Goal: Information Seeking & Learning: Learn about a topic

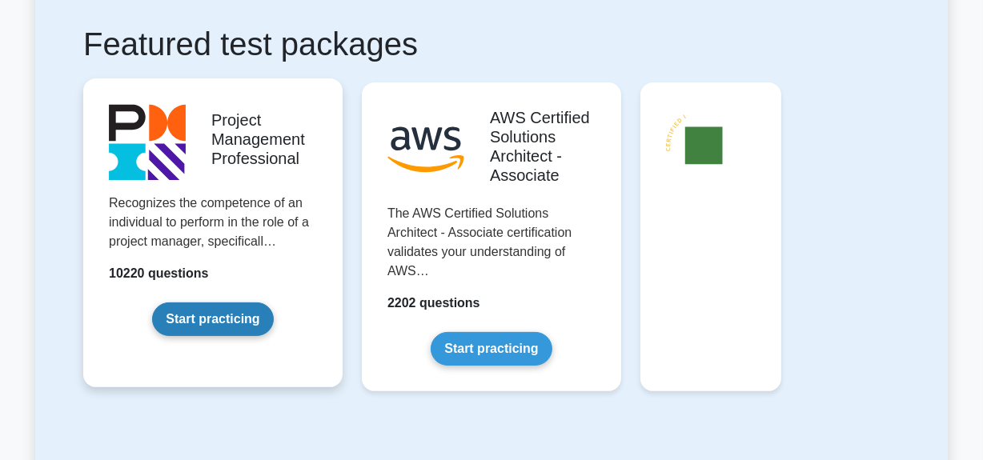
click at [198, 325] on link "Start practicing" at bounding box center [212, 319] width 121 height 34
click at [237, 318] on link "Start practicing" at bounding box center [212, 319] width 121 height 34
click at [217, 307] on link "Start practicing" at bounding box center [212, 319] width 121 height 34
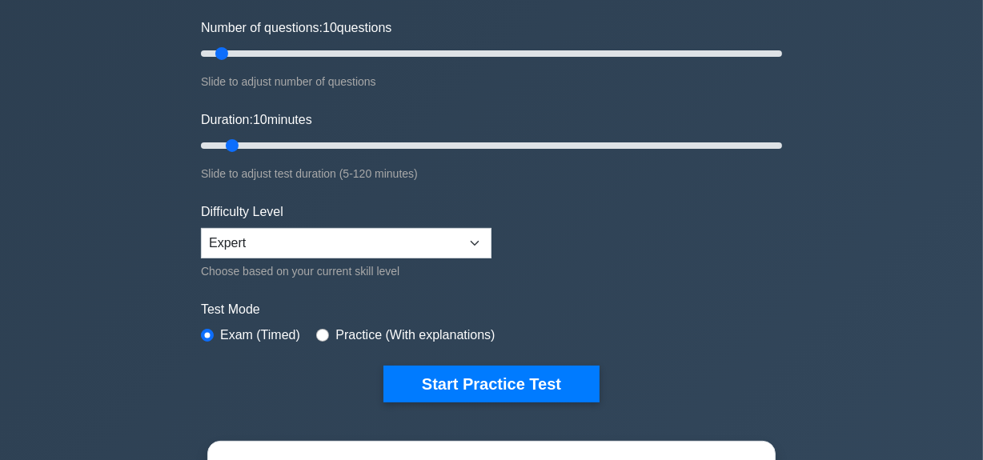
scroll to position [72, 0]
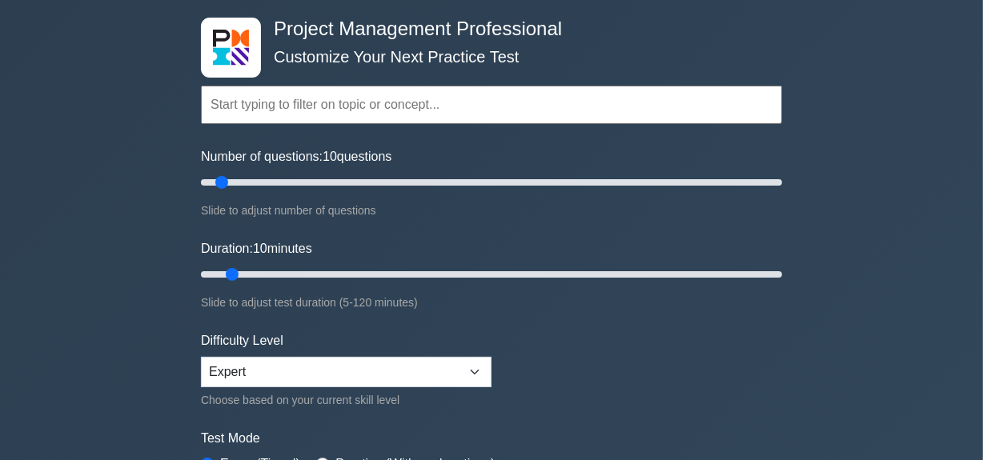
click at [222, 112] on input "text" at bounding box center [491, 105] width 581 height 38
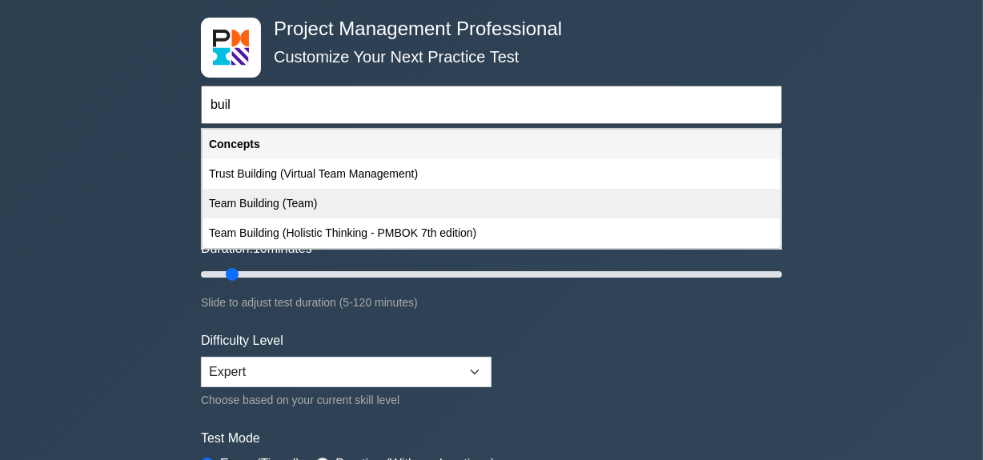
click at [274, 203] on div "Team Building (Team)" at bounding box center [491, 204] width 578 height 30
type input "Team Building (Team)"
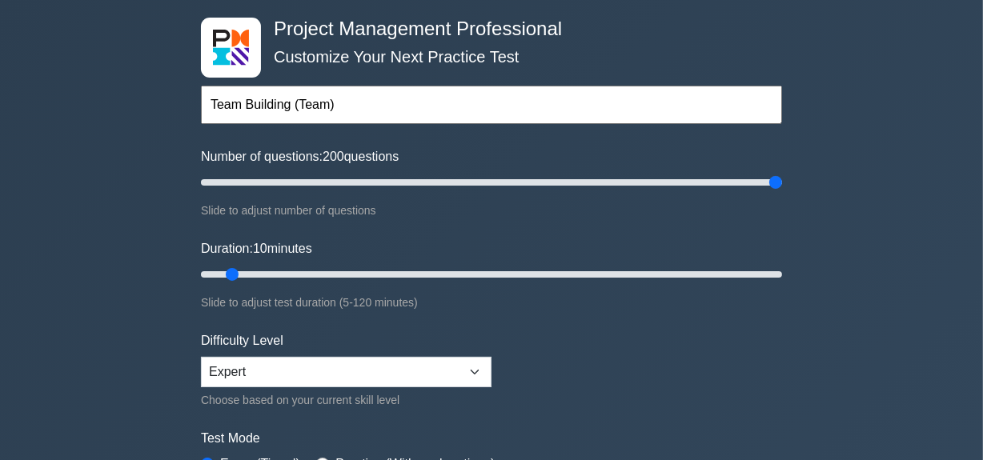
drag, startPoint x: 226, startPoint y: 182, endPoint x: 992, endPoint y: 193, distance: 765.9
type input "200"
click at [782, 192] on input "Number of questions: 200 questions" at bounding box center [491, 182] width 581 height 19
drag, startPoint x: 230, startPoint y: 271, endPoint x: 936, endPoint y: 270, distance: 705.8
type input "120"
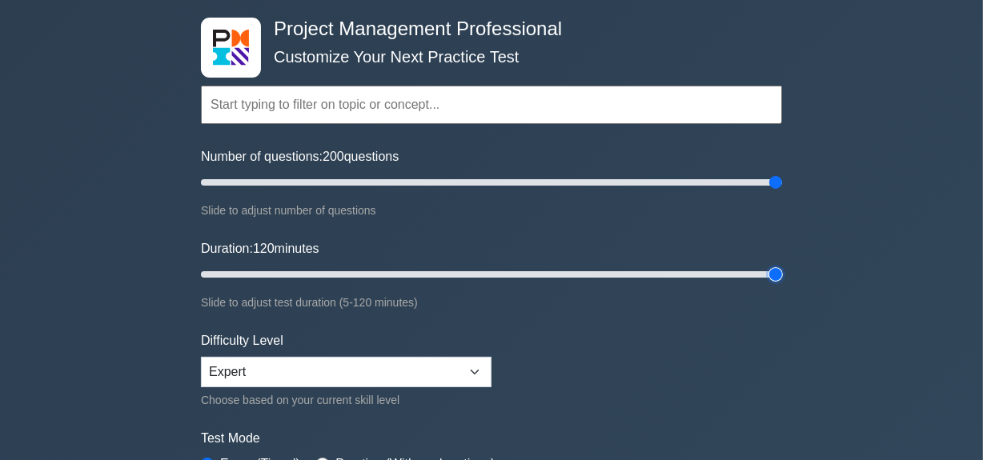
click at [782, 270] on input "Duration: 120 minutes" at bounding box center [491, 274] width 581 height 19
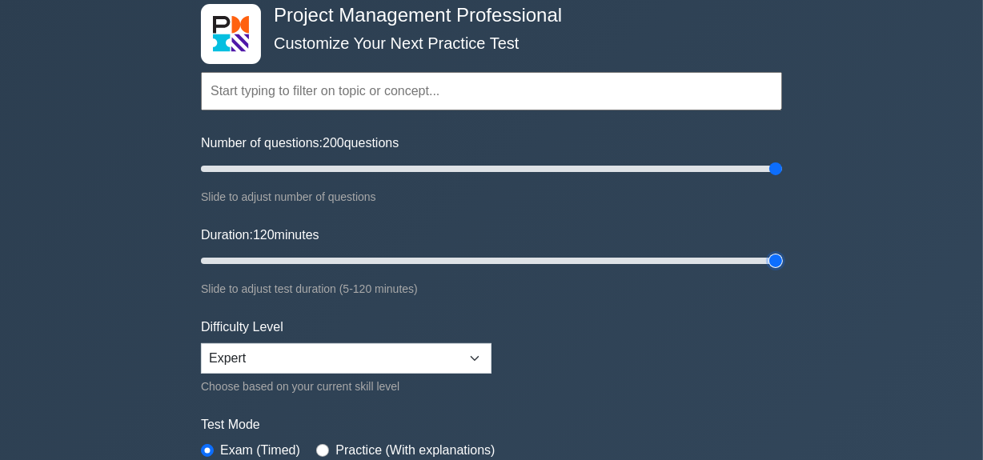
scroll to position [218, 0]
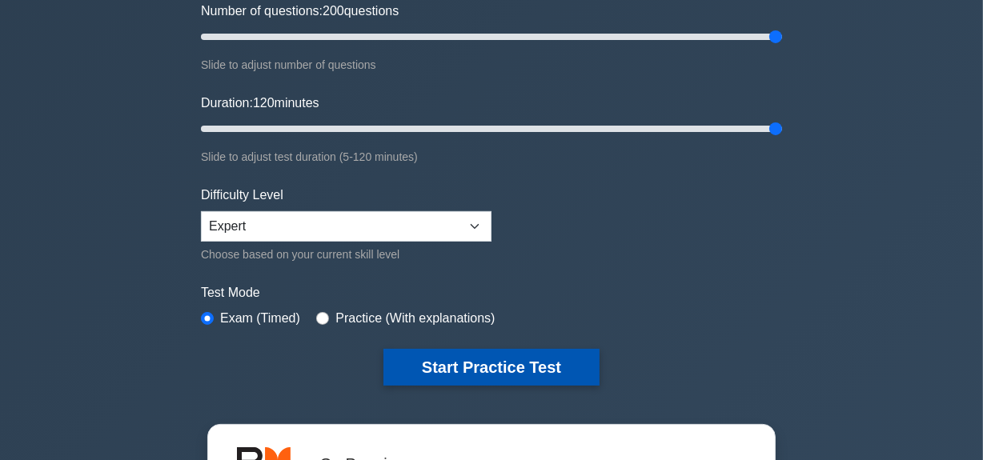
click at [504, 366] on button "Start Practice Test" at bounding box center [491, 367] width 216 height 37
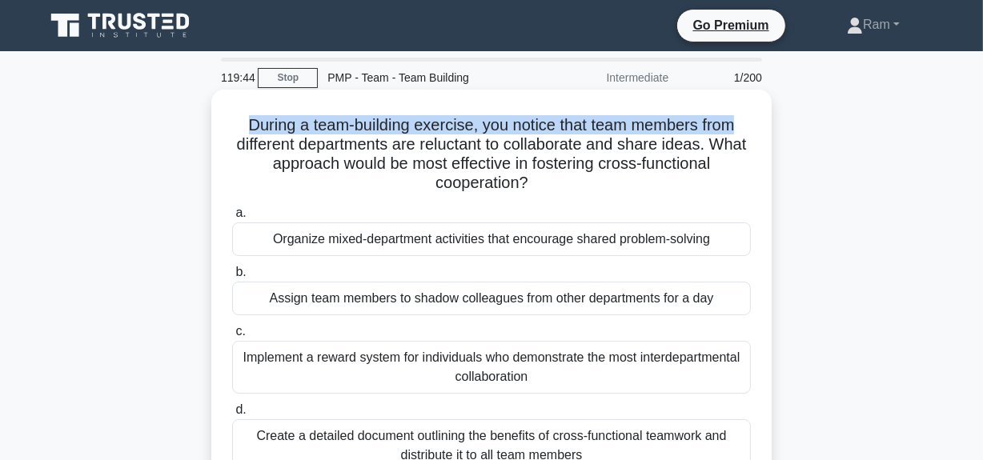
drag, startPoint x: 232, startPoint y: 124, endPoint x: 768, endPoint y: 115, distance: 536.2
click at [768, 115] on div "During a team-building exercise, you notice that team members from different de…" at bounding box center [491, 292] width 560 height 405
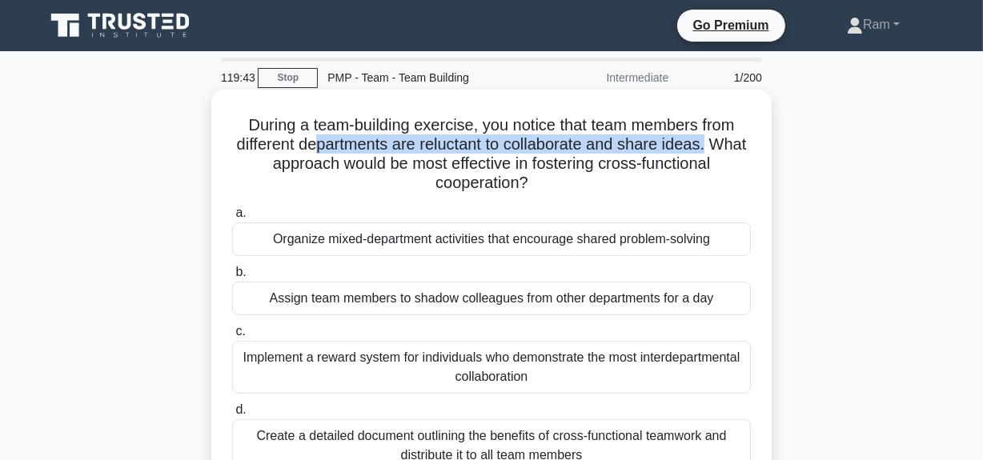
drag, startPoint x: 339, startPoint y: 146, endPoint x: 751, endPoint y: 148, distance: 412.1
click at [751, 148] on h5 "During a team-building exercise, you notice that team members from different de…" at bounding box center [491, 154] width 522 height 78
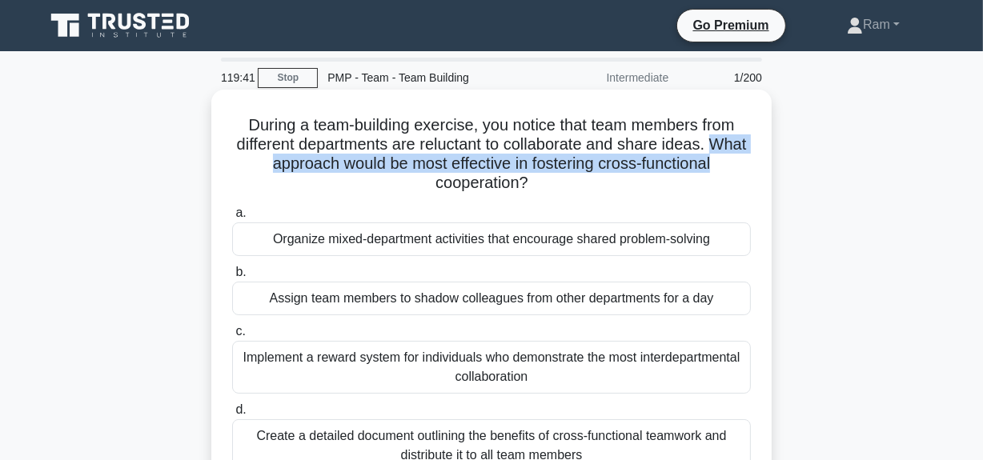
drag, startPoint x: 240, startPoint y: 162, endPoint x: 651, endPoint y: 181, distance: 411.0
click at [778, 175] on div "During a team-building exercise, you notice that team members from different de…" at bounding box center [491, 306] width 912 height 424
drag, startPoint x: 436, startPoint y: 186, endPoint x: 576, endPoint y: 188, distance: 140.1
click at [576, 188] on h5 "During a team-building exercise, you notice that team members from different de…" at bounding box center [491, 154] width 522 height 78
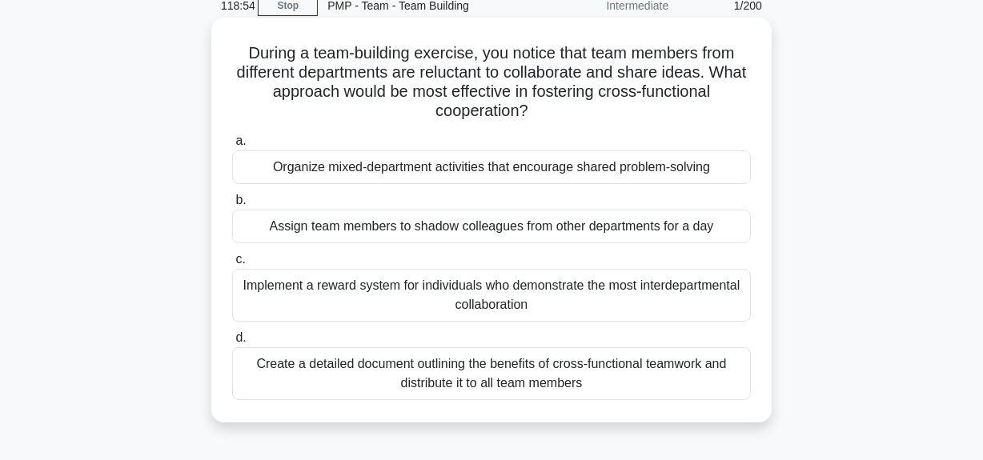
click at [379, 380] on div "Create a detailed document outlining the benefits of cross-functional teamwork …" at bounding box center [491, 373] width 519 height 53
click at [232, 343] on input "d. Create a detailed document outlining the benefits of cross-functional teamwo…" at bounding box center [232, 338] width 0 height 10
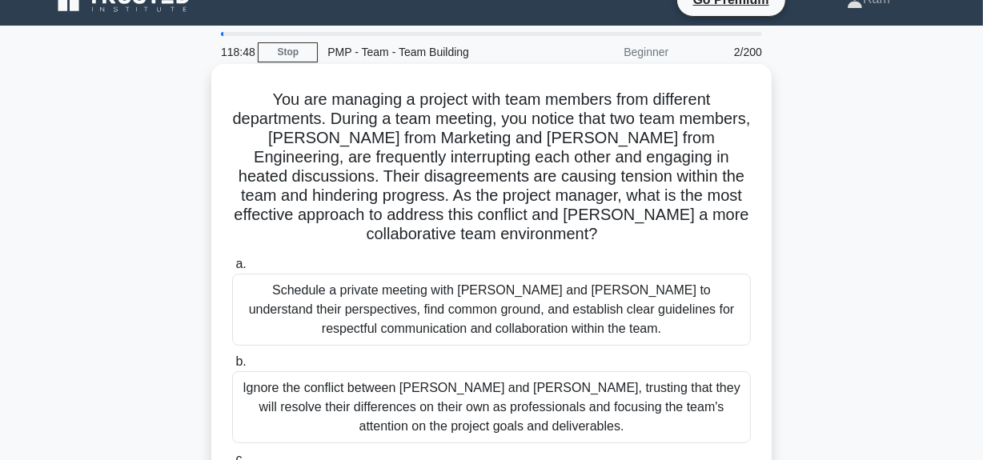
scroll to position [0, 0]
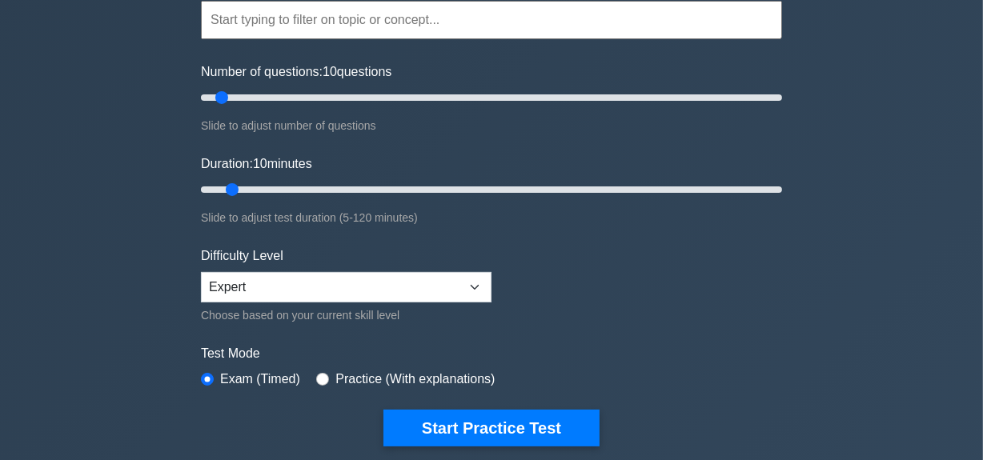
scroll to position [72, 0]
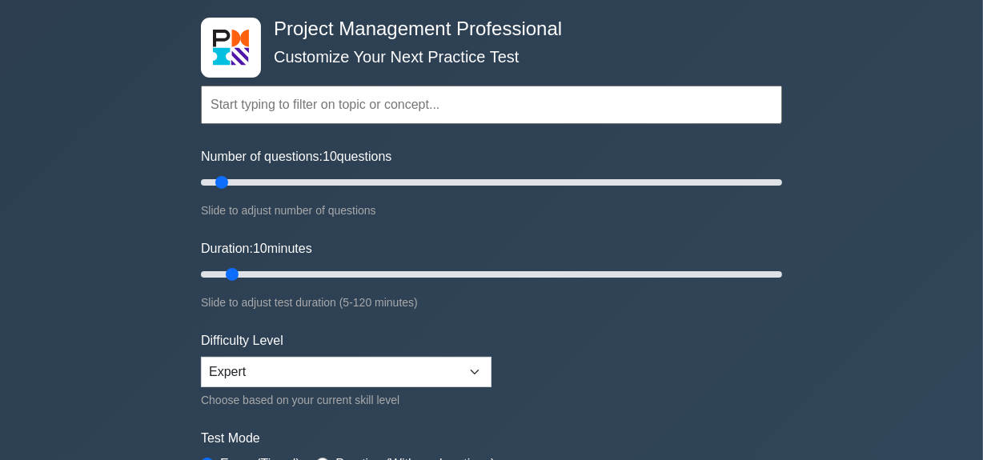
click at [394, 104] on input "text" at bounding box center [491, 105] width 581 height 38
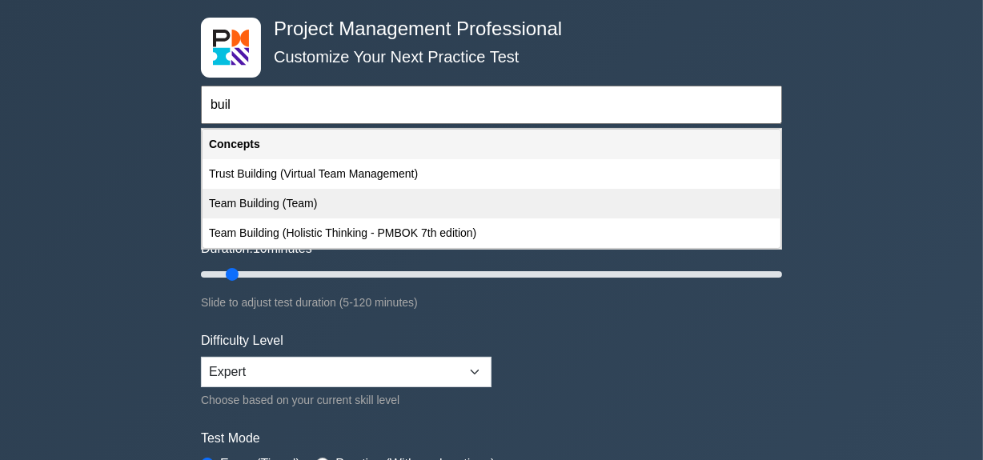
click at [363, 208] on div "Team Building (Team)" at bounding box center [491, 204] width 578 height 30
type input "Team Building (Team)"
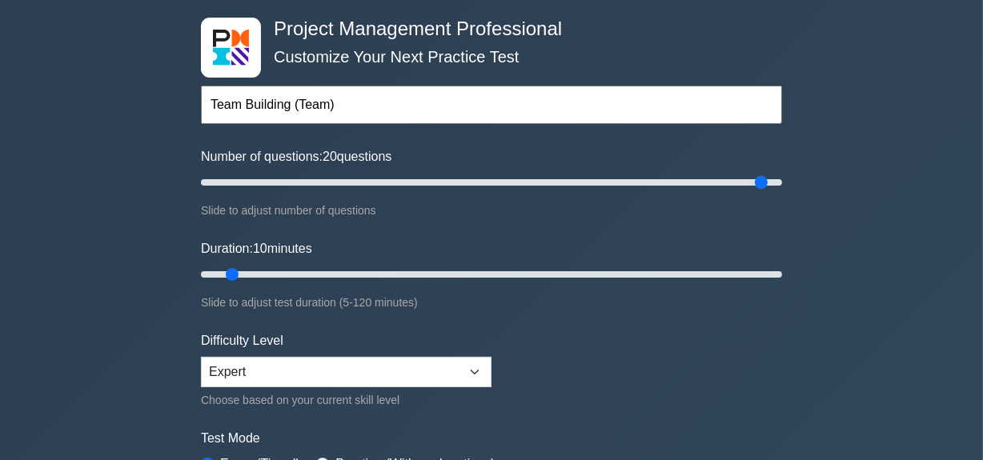
type input "200"
drag, startPoint x: 777, startPoint y: 183, endPoint x: 903, endPoint y: 231, distance: 135.2
click at [782, 173] on input "Number of questions: 200 questions" at bounding box center [491, 182] width 581 height 19
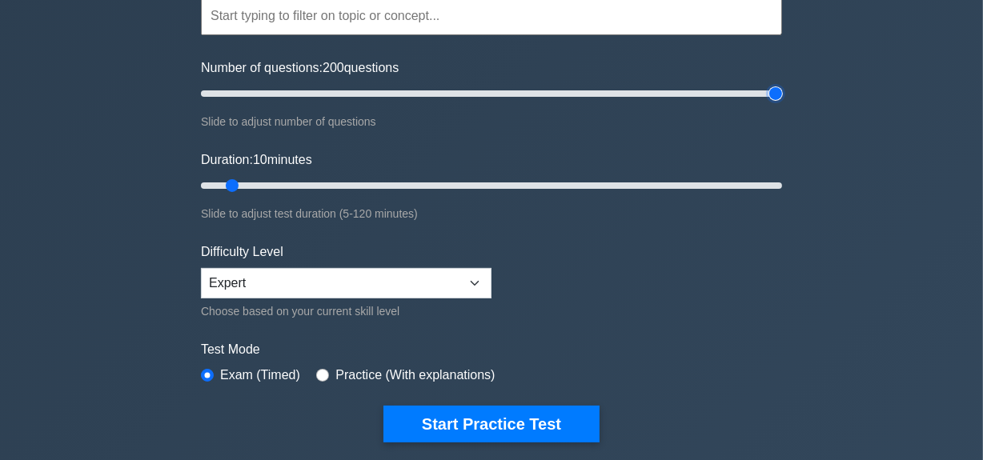
scroll to position [290, 0]
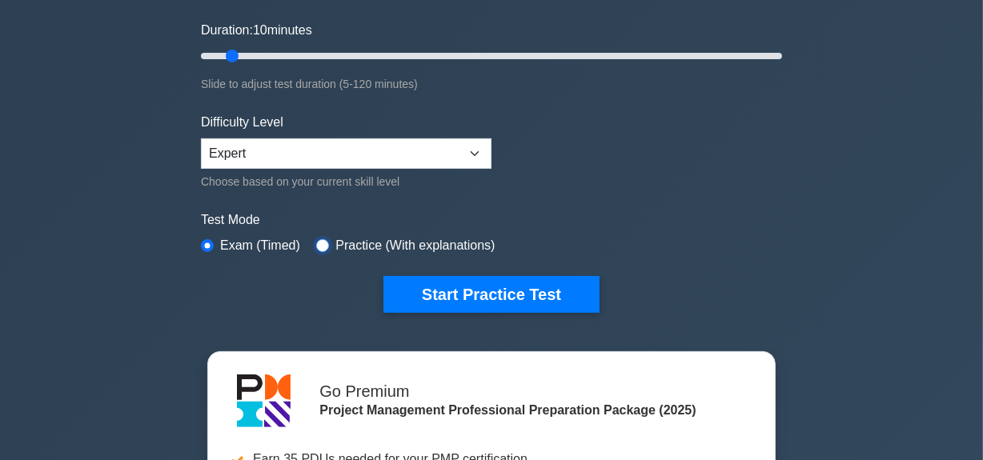
click at [316, 240] on input "radio" at bounding box center [322, 245] width 13 height 13
radio input "true"
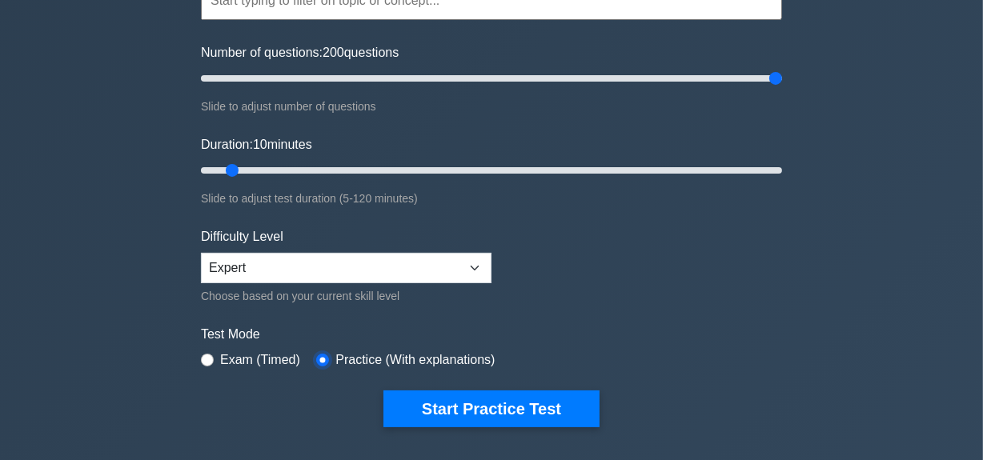
scroll to position [145, 0]
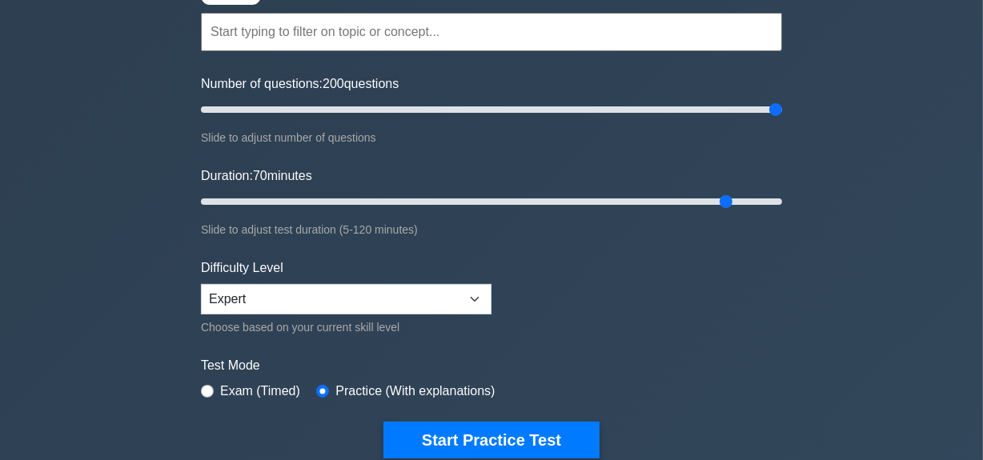
type input "120"
drag, startPoint x: 777, startPoint y: 195, endPoint x: 992, endPoint y: 219, distance: 216.6
click at [782, 211] on input "Duration: 120 minutes" at bounding box center [491, 201] width 581 height 19
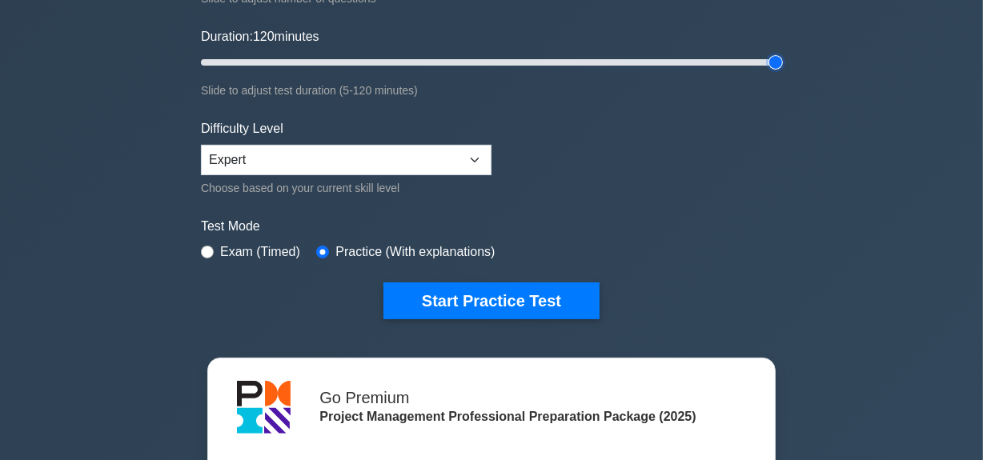
scroll to position [290, 0]
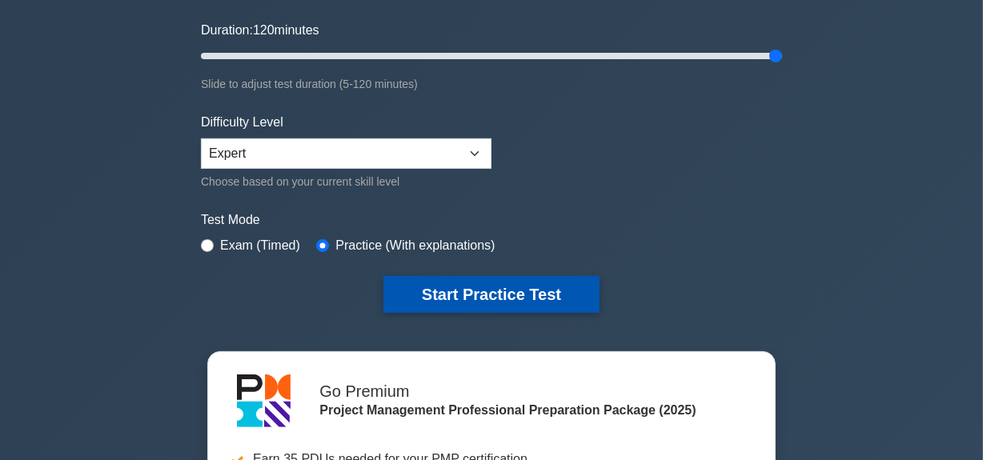
drag, startPoint x: 541, startPoint y: 289, endPoint x: 559, endPoint y: 288, distance: 18.4
click at [541, 290] on button "Start Practice Test" at bounding box center [491, 294] width 216 height 37
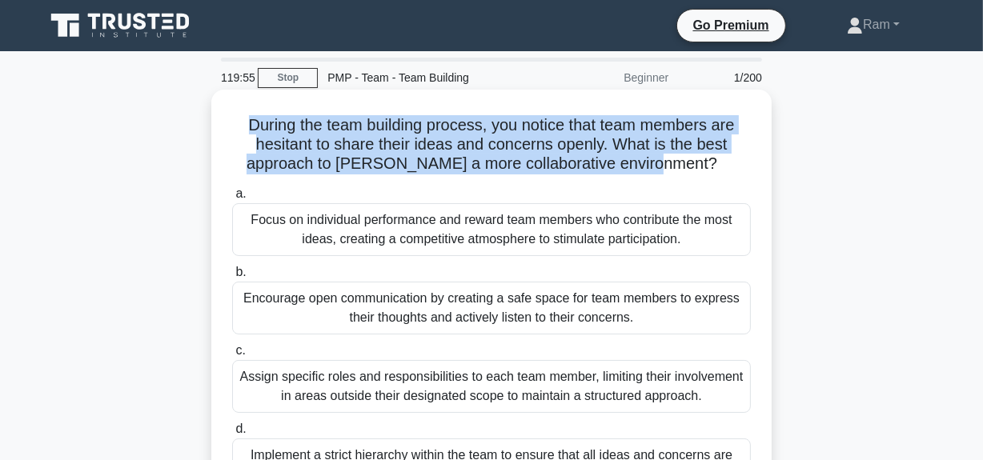
drag, startPoint x: 230, startPoint y: 125, endPoint x: 600, endPoint y: 185, distance: 375.3
click at [715, 168] on h5 "During the team building process, you notice that team members are hesitant to …" at bounding box center [491, 144] width 522 height 59
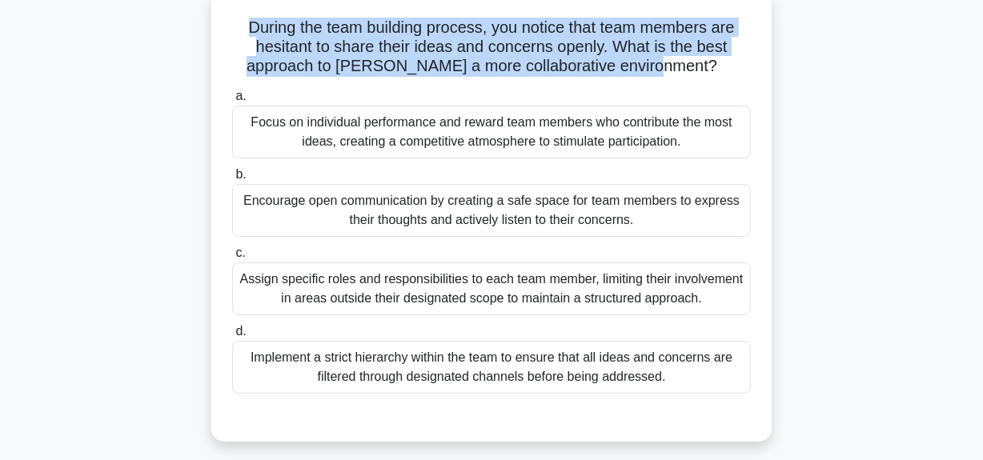
scroll to position [72, 0]
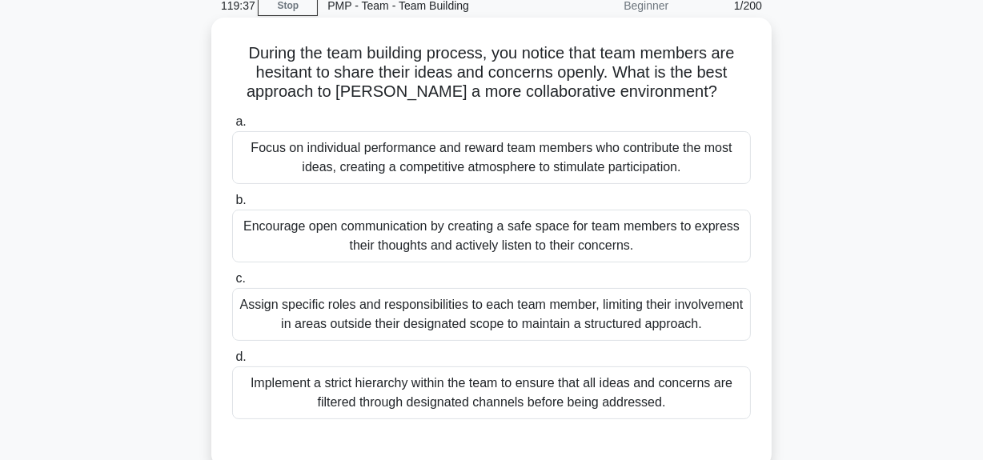
click at [579, 242] on div "Encourage open communication by creating a safe space for team members to expre…" at bounding box center [491, 236] width 519 height 53
click at [232, 206] on input "b. Encourage open communication by creating a safe space for team members to ex…" at bounding box center [232, 200] width 0 height 10
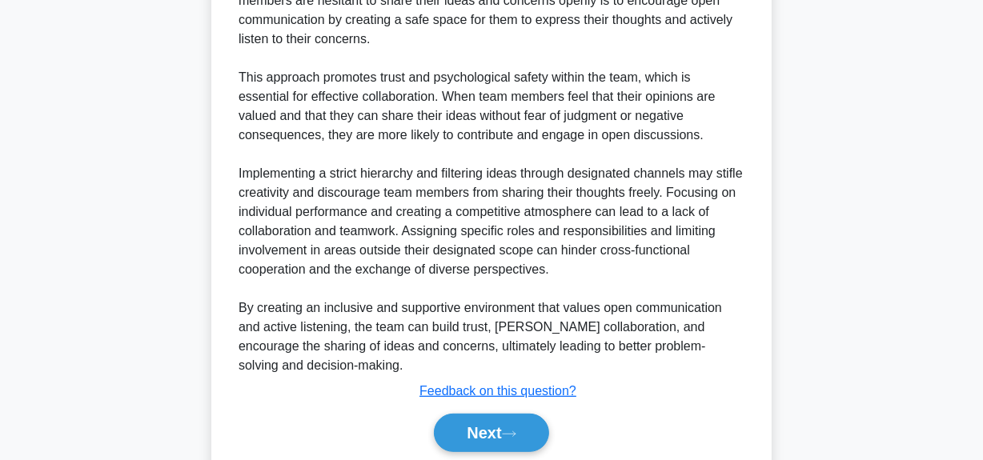
scroll to position [641, 0]
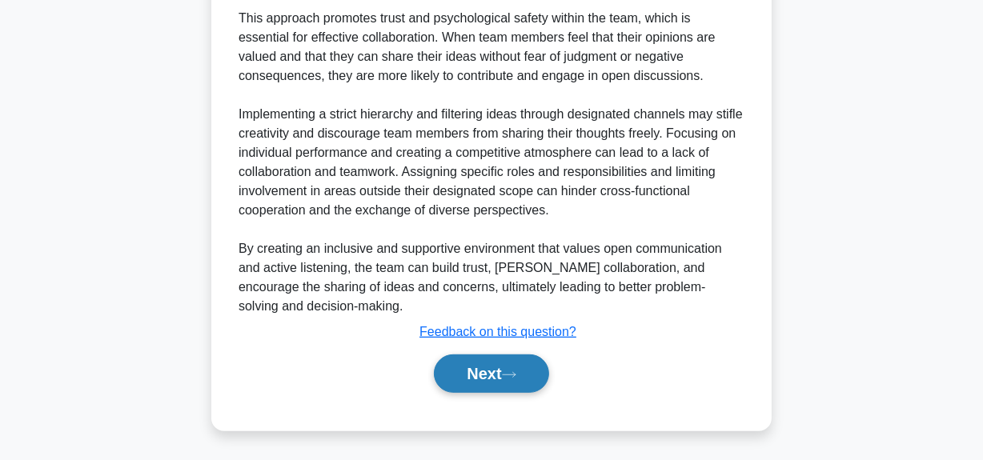
click at [496, 389] on button "Next" at bounding box center [491, 373] width 114 height 38
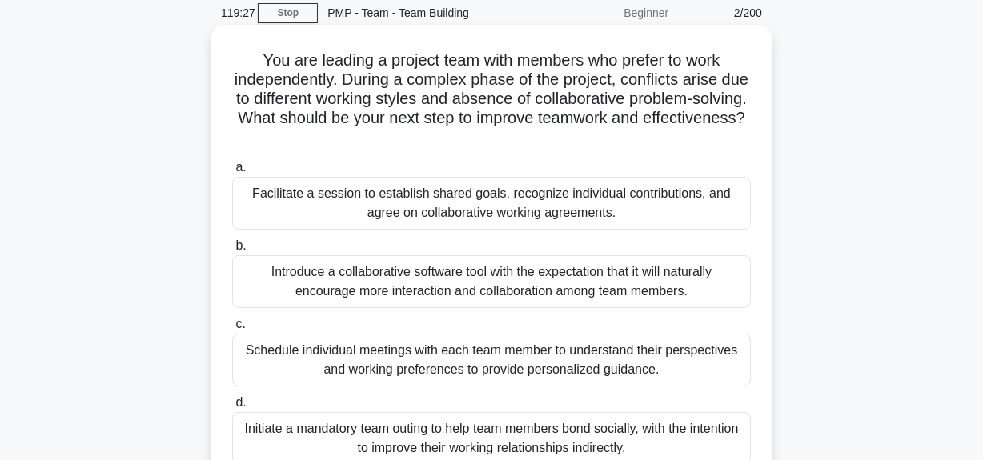
scroll to position [40, 0]
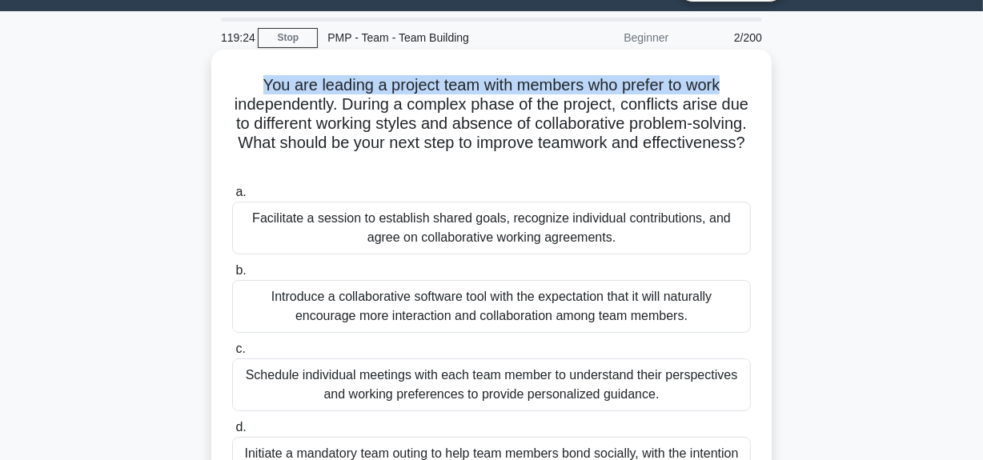
drag, startPoint x: 255, startPoint y: 82, endPoint x: 751, endPoint y: 87, distance: 496.2
click at [751, 87] on h5 "You are leading a project team with members who prefer to work independently. D…" at bounding box center [491, 124] width 522 height 98
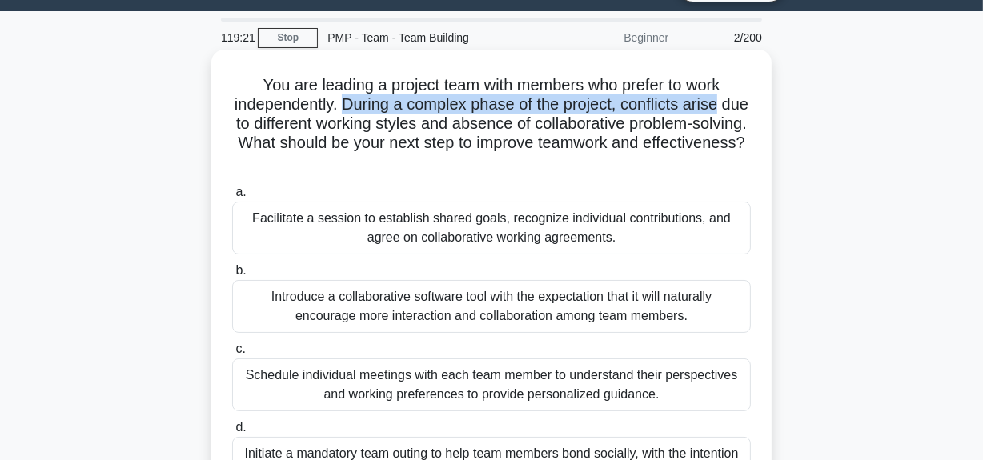
drag, startPoint x: 359, startPoint y: 106, endPoint x: 699, endPoint y: 109, distance: 340.9
click at [753, 101] on div "You are leading a project team with members who prefer to work independently. D…" at bounding box center [491, 293] width 547 height 475
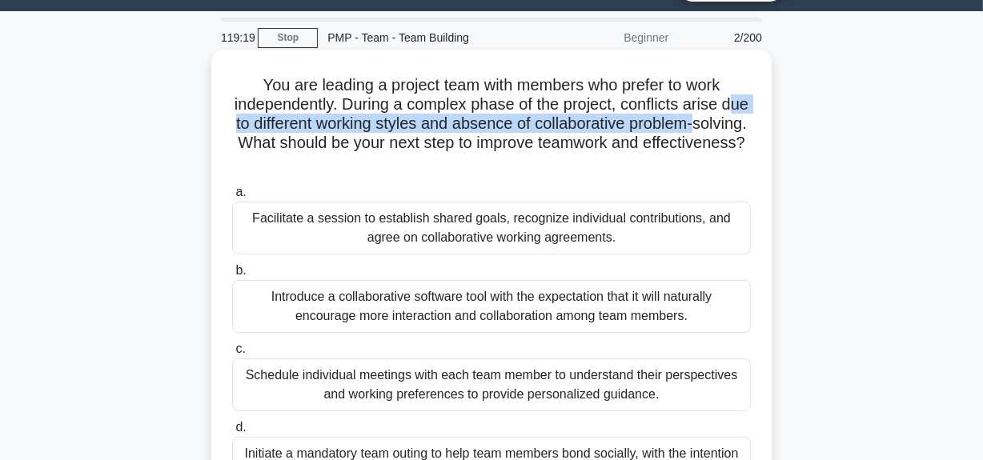
drag, startPoint x: 245, startPoint y: 123, endPoint x: 723, endPoint y: 127, distance: 477.8
click at [767, 114] on div "You are leading a project team with members who prefer to work independently. D…" at bounding box center [491, 294] width 560 height 488
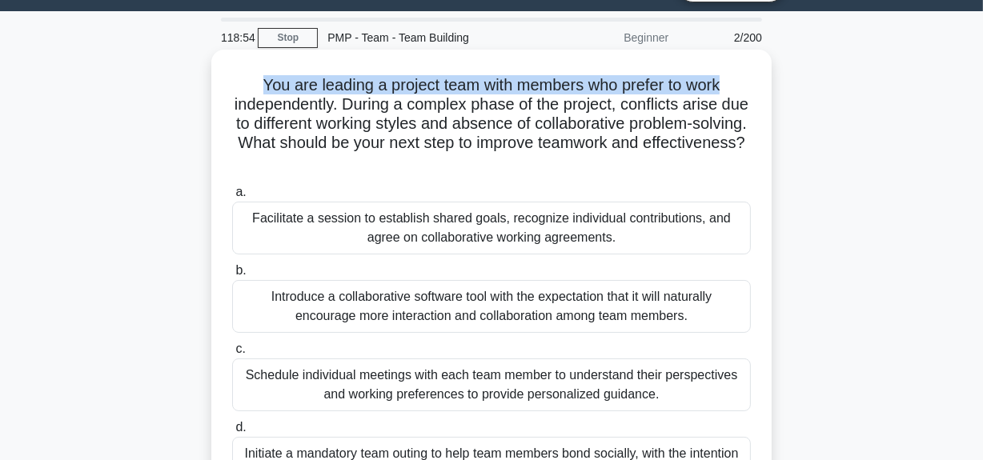
drag, startPoint x: 256, startPoint y: 86, endPoint x: 767, endPoint y: 101, distance: 510.7
click at [782, 98] on div "You are leading a project team with members who prefer to work independently. D…" at bounding box center [491, 307] width 912 height 507
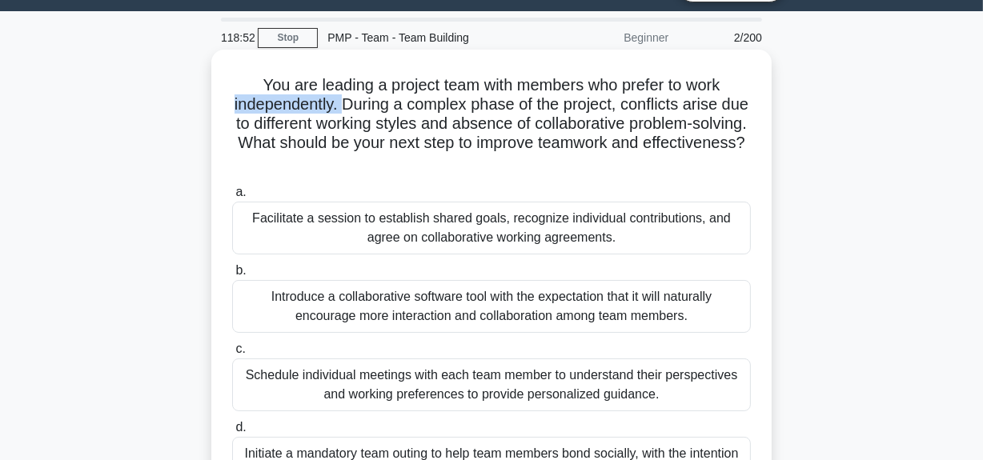
drag, startPoint x: 359, startPoint y: 106, endPoint x: 713, endPoint y: 103, distance: 353.7
click at [752, 94] on div "You are leading a project team with members who prefer to work independently. D…" at bounding box center [491, 293] width 547 height 475
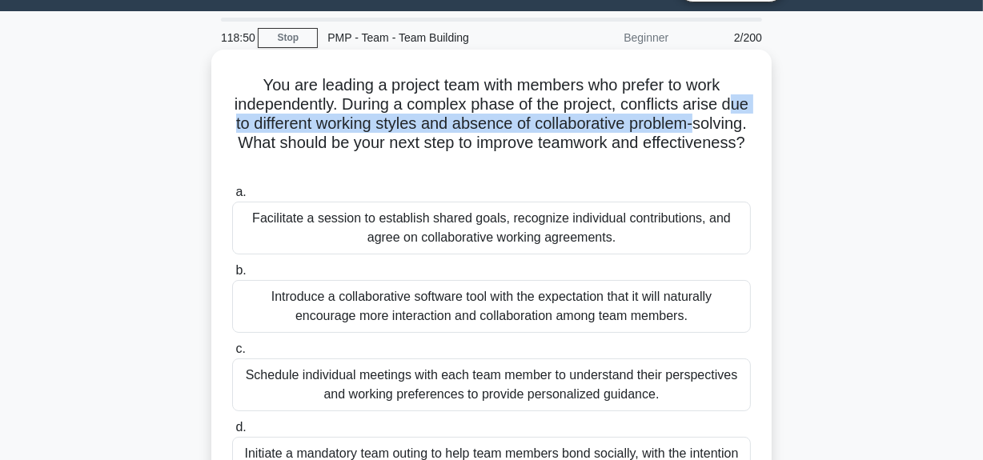
drag, startPoint x: 246, startPoint y: 126, endPoint x: 746, endPoint y: 126, distance: 500.1
click at [746, 126] on h5 "You are leading a project team with members who prefer to work independently. D…" at bounding box center [491, 124] width 522 height 98
drag, startPoint x: 322, startPoint y: 144, endPoint x: 571, endPoint y: 173, distance: 249.7
click at [571, 173] on h5 "You are leading a project team with members who prefer to work independently. D…" at bounding box center [491, 124] width 522 height 98
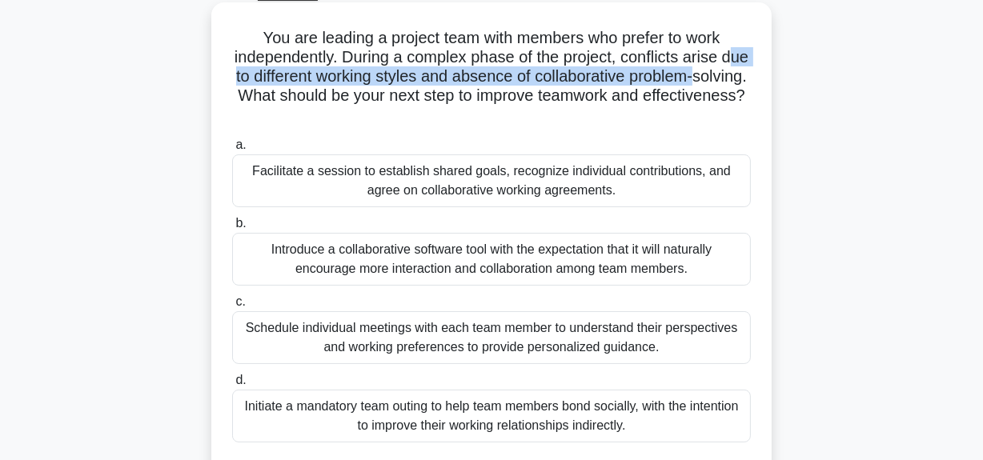
scroll to position [112, 0]
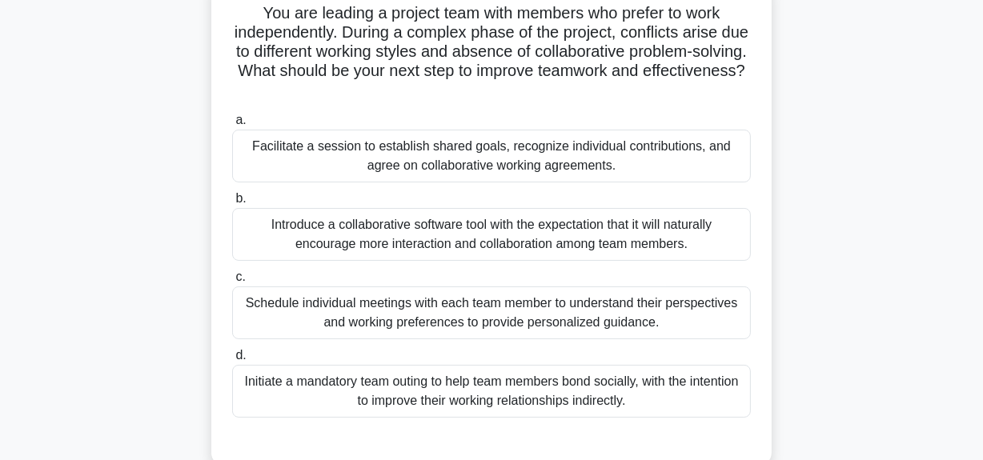
click at [499, 173] on div "Facilitate a session to establish shared goals, recognize individual contributi…" at bounding box center [491, 156] width 519 height 53
click at [232, 126] on input "a. Facilitate a session to establish shared goals, recognize individual contrib…" at bounding box center [232, 120] width 0 height 10
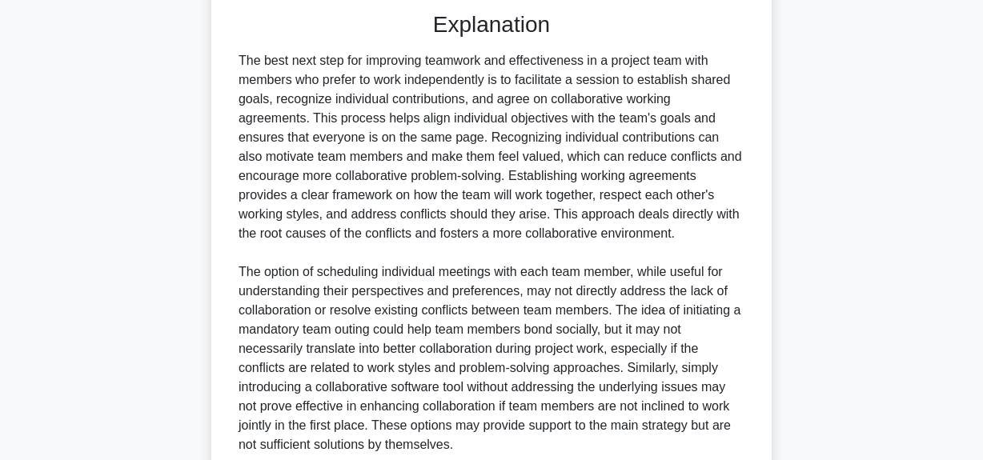
scroll to position [535, 0]
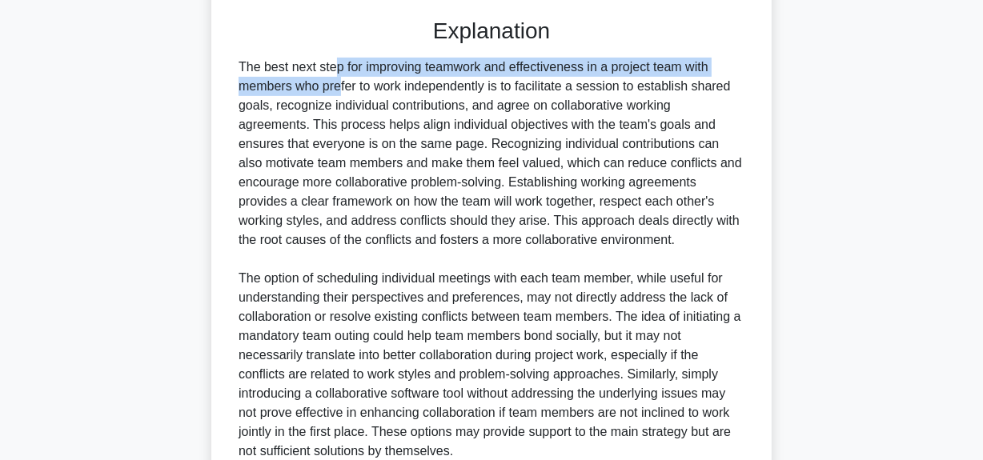
drag, startPoint x: 238, startPoint y: 66, endPoint x: 607, endPoint y: 78, distance: 369.1
click at [704, 71] on div "You are leading a project team with members who prefer to work independently. D…" at bounding box center [491, 64] width 547 height 1007
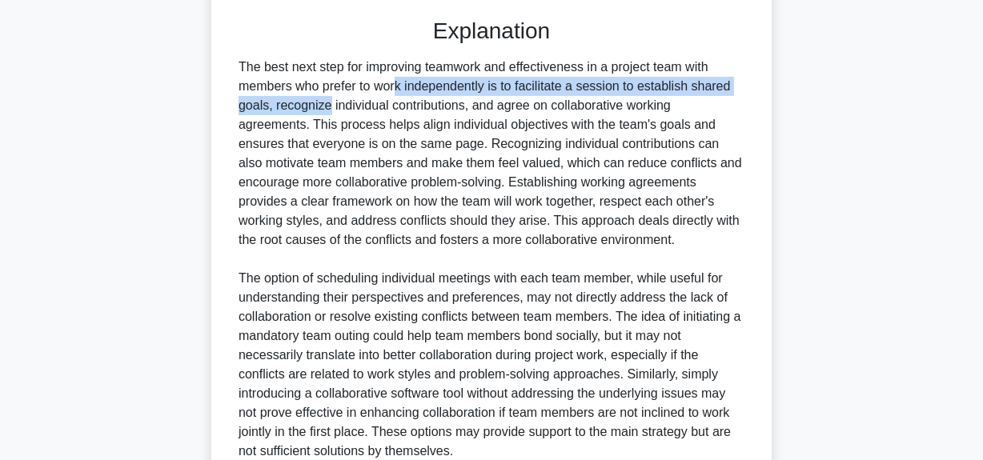
drag, startPoint x: 297, startPoint y: 95, endPoint x: 715, endPoint y: 90, distance: 418.6
click at [735, 84] on div "The best next step for improving teamwork and effectiveness in a project team w…" at bounding box center [491, 259] width 506 height 403
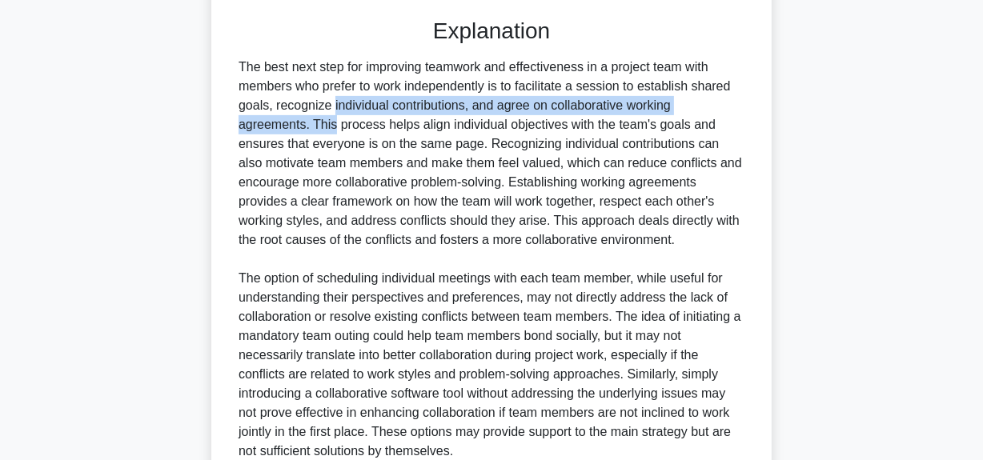
drag, startPoint x: 242, startPoint y: 110, endPoint x: 685, endPoint y: 107, distance: 443.3
click at [687, 107] on div "The best next step for improving teamwork and effectiveness in a project team w…" at bounding box center [491, 259] width 506 height 403
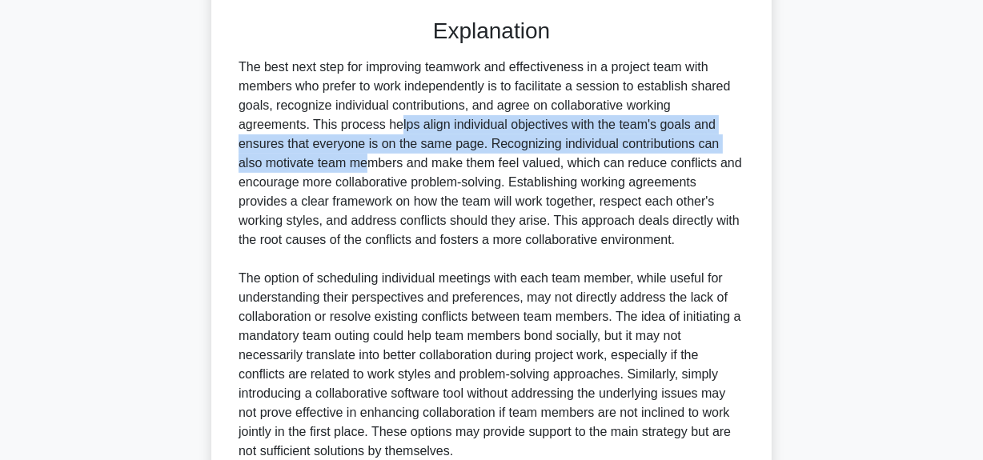
drag, startPoint x: 304, startPoint y: 124, endPoint x: 759, endPoint y: 143, distance: 455.7
click at [759, 144] on div "You are leading a project team with members who prefer to work independently. D…" at bounding box center [491, 64] width 547 height 1007
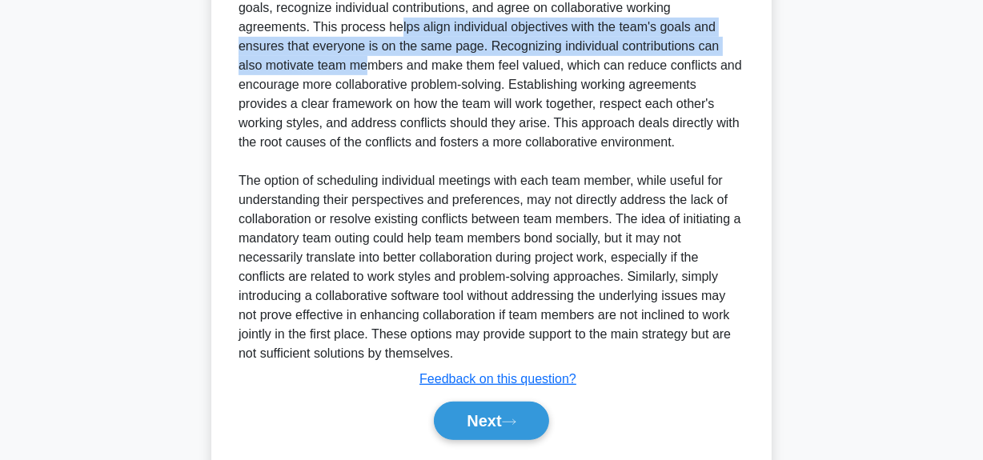
scroll to position [607, 0]
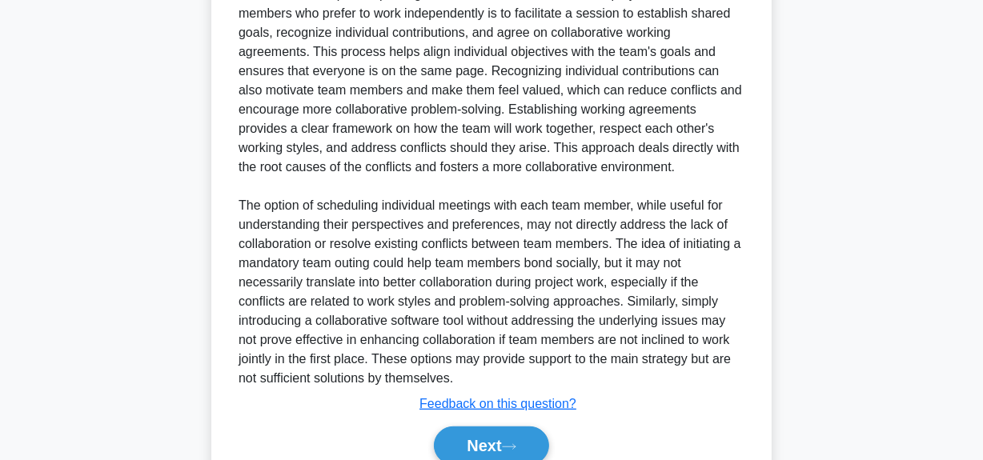
click at [614, 101] on div "The best next step for improving teamwork and effectiveness in a project team w…" at bounding box center [491, 186] width 506 height 403
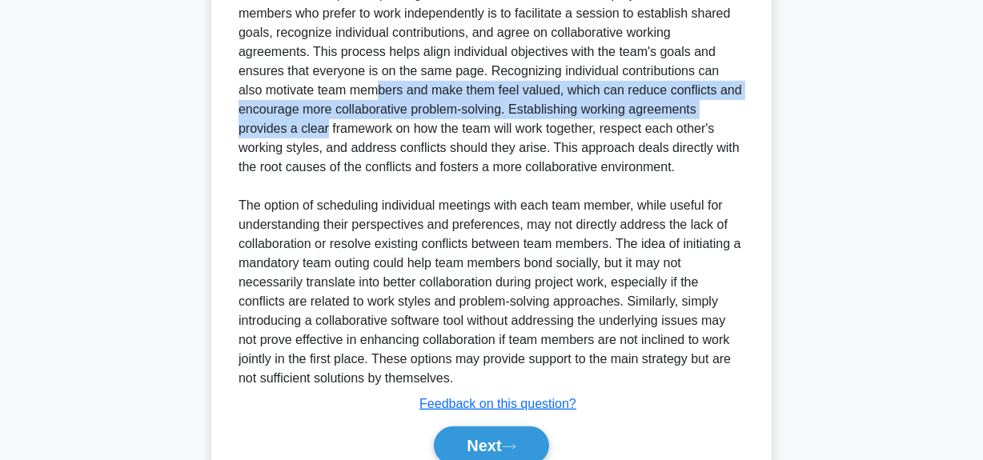
drag, startPoint x: 242, startPoint y: 90, endPoint x: 713, endPoint y: 114, distance: 471.9
click at [713, 114] on div "The best next step for improving teamwork and effectiveness in a project team w…" at bounding box center [491, 186] width 506 height 403
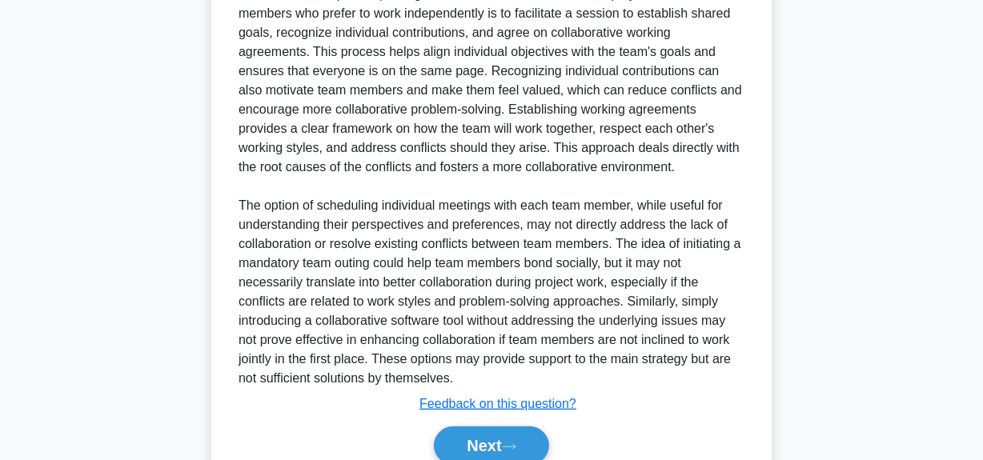
drag, startPoint x: 511, startPoint y: 150, endPoint x: 519, endPoint y: 144, distance: 9.1
click at [512, 149] on div "The best next step for improving teamwork and effectiveness in a project team w…" at bounding box center [491, 186] width 506 height 403
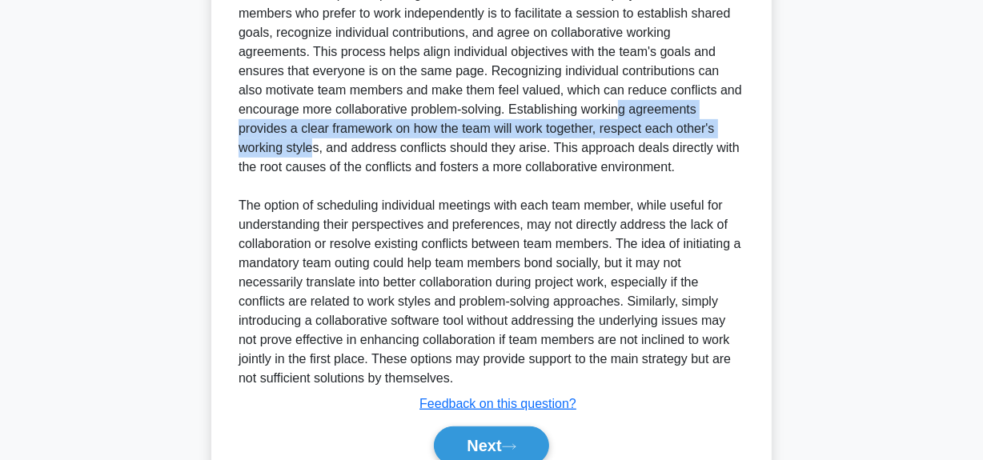
drag, startPoint x: 521, startPoint y: 104, endPoint x: 699, endPoint y: 122, distance: 179.3
click at [699, 122] on div "The best next step for improving teamwork and effectiveness in a project team w…" at bounding box center [491, 186] width 506 height 403
click at [503, 123] on div "The best next step for improving teamwork and effectiveness in a project team w…" at bounding box center [491, 186] width 506 height 403
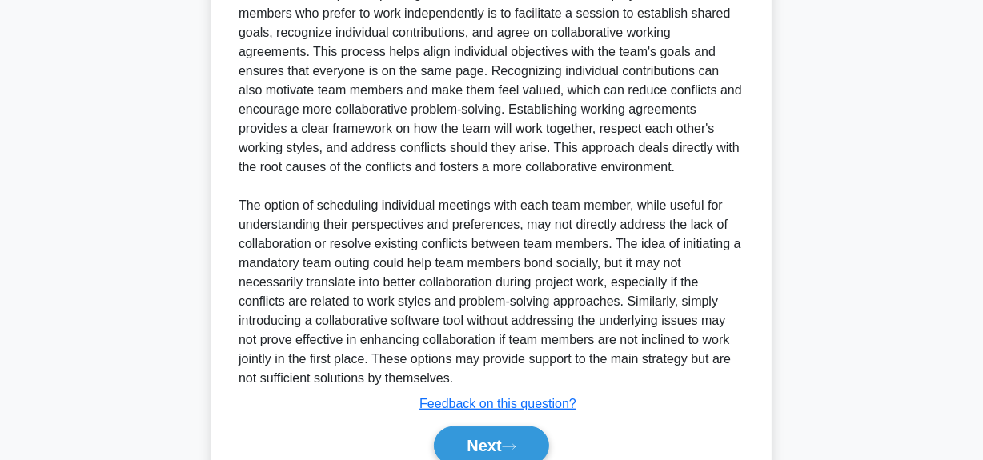
drag, startPoint x: 511, startPoint y: 112, endPoint x: 731, endPoint y: 171, distance: 227.9
click at [731, 171] on div "The best next step for improving teamwork and effectiveness in a project team w…" at bounding box center [491, 186] width 506 height 403
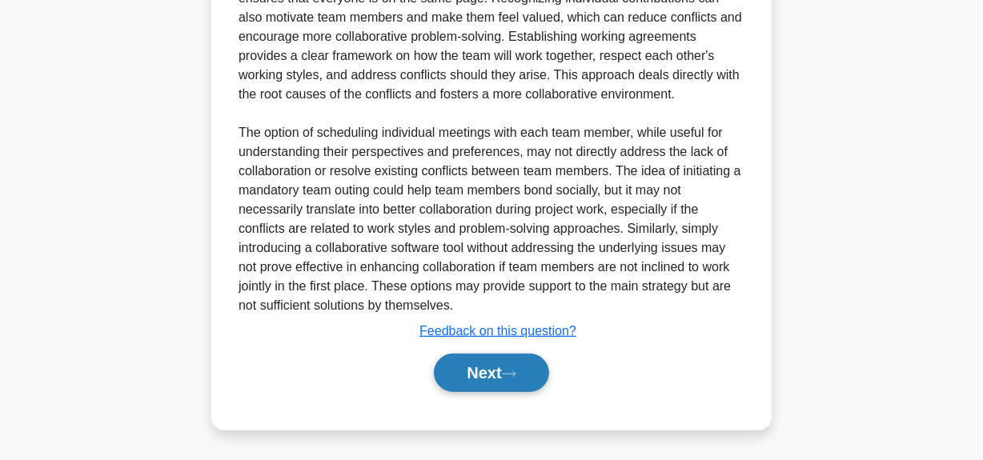
click at [505, 373] on button "Next" at bounding box center [491, 373] width 114 height 38
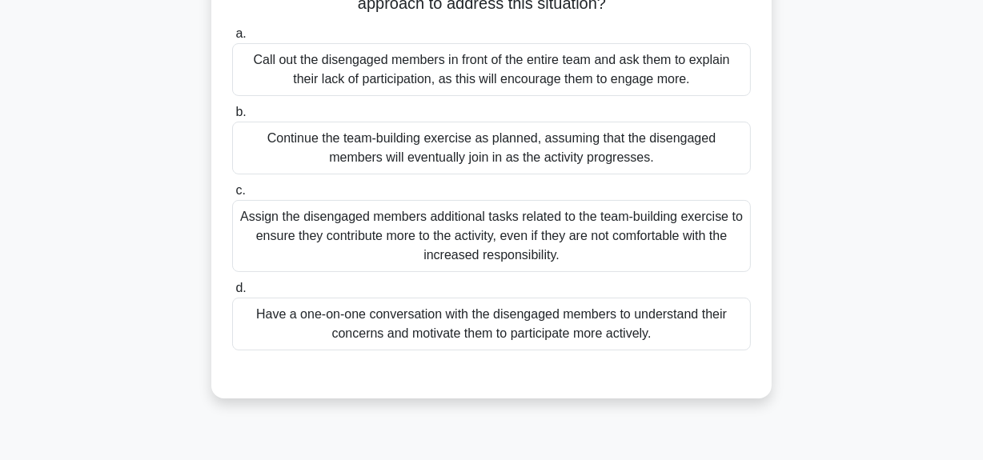
scroll to position [258, 0]
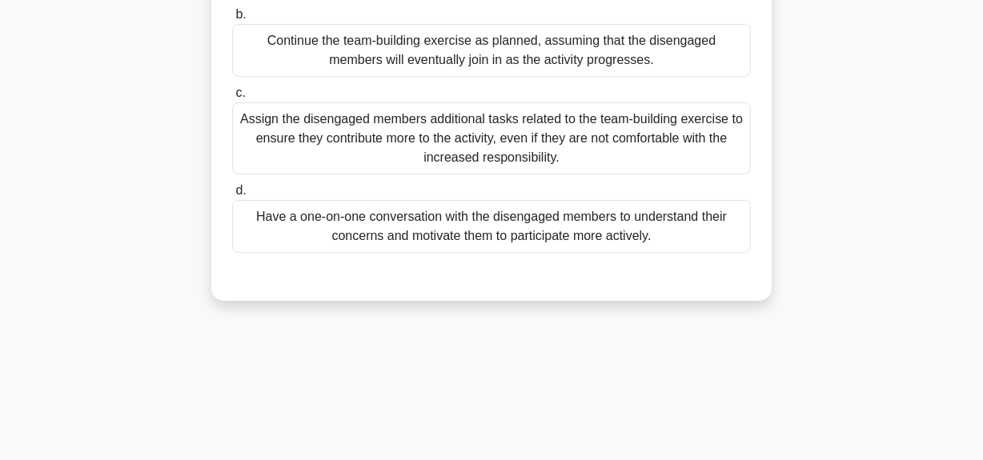
click at [517, 226] on div "Have a one-on-one conversation with the disengaged members to understand their …" at bounding box center [491, 226] width 519 height 53
click at [232, 196] on input "d. Have a one-on-one conversation with the disengaged members to understand the…" at bounding box center [232, 191] width 0 height 10
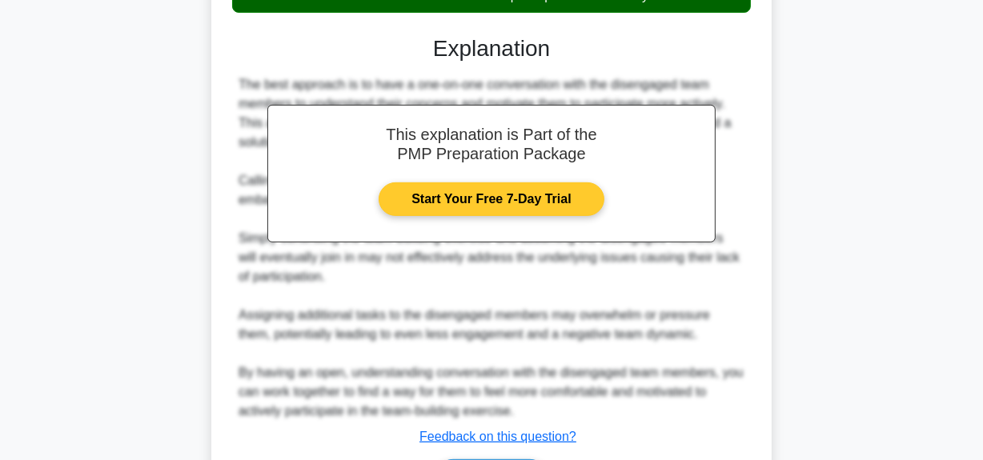
scroll to position [603, 0]
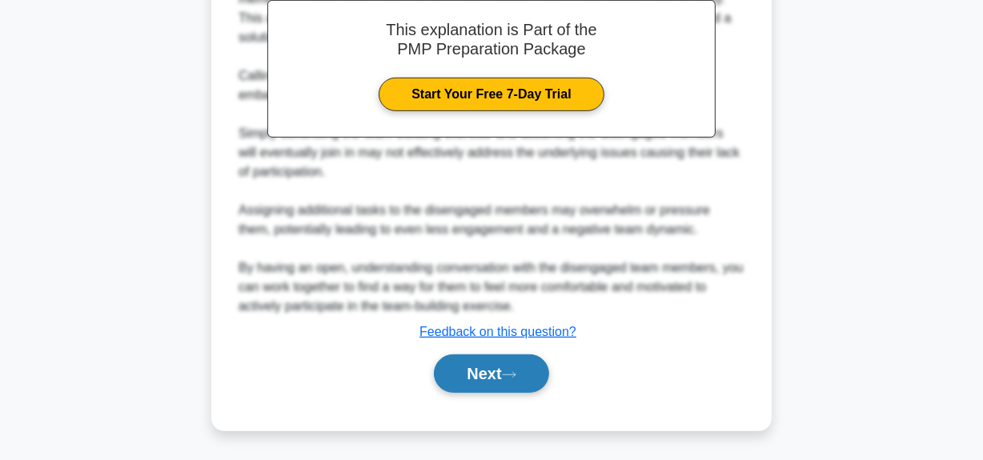
click at [479, 376] on button "Next" at bounding box center [491, 373] width 114 height 38
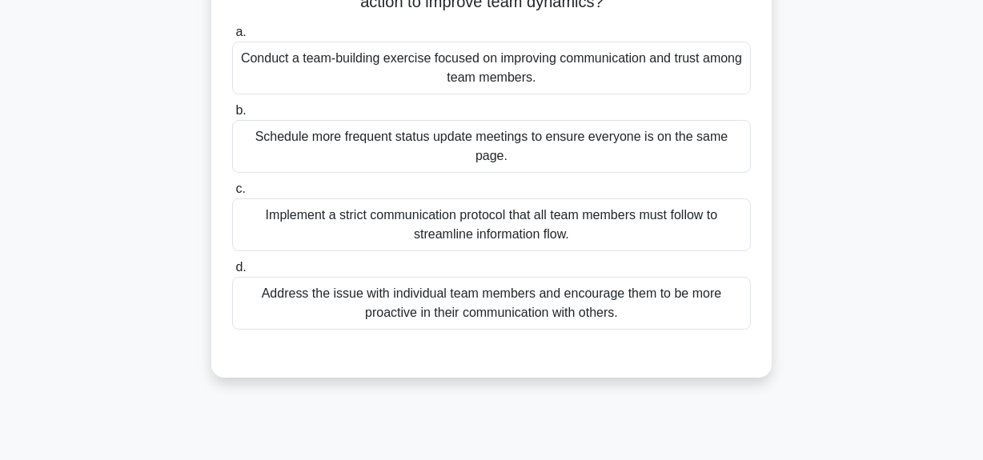
scroll to position [0, 0]
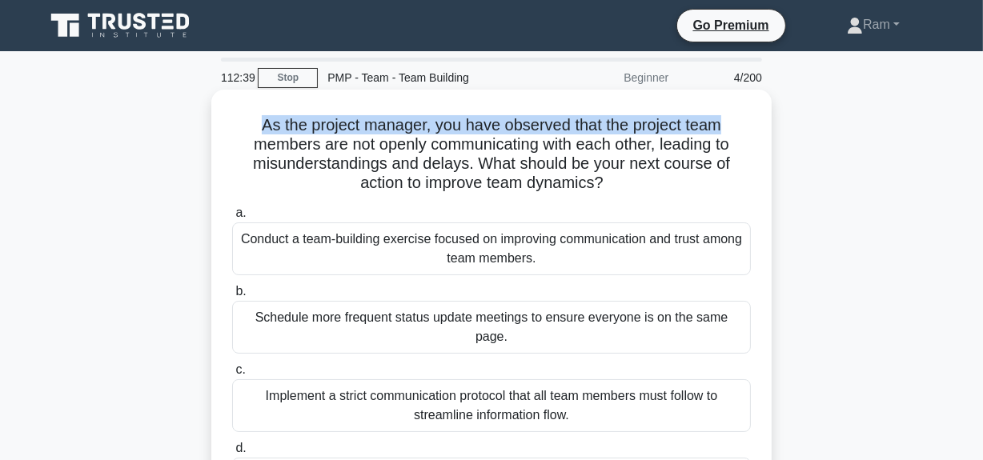
drag, startPoint x: 254, startPoint y: 124, endPoint x: 743, endPoint y: 150, distance: 488.8
click at [747, 129] on h5 "As the project manager, you have observed that the project team members are not…" at bounding box center [491, 154] width 522 height 78
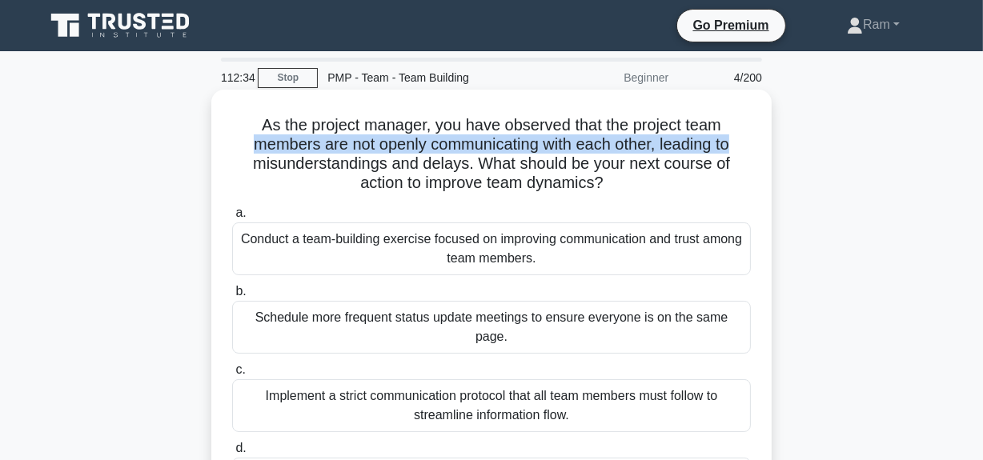
drag, startPoint x: 242, startPoint y: 146, endPoint x: 748, endPoint y: 149, distance: 505.8
click at [748, 149] on h5 "As the project manager, you have observed that the project team members are not…" at bounding box center [491, 154] width 522 height 78
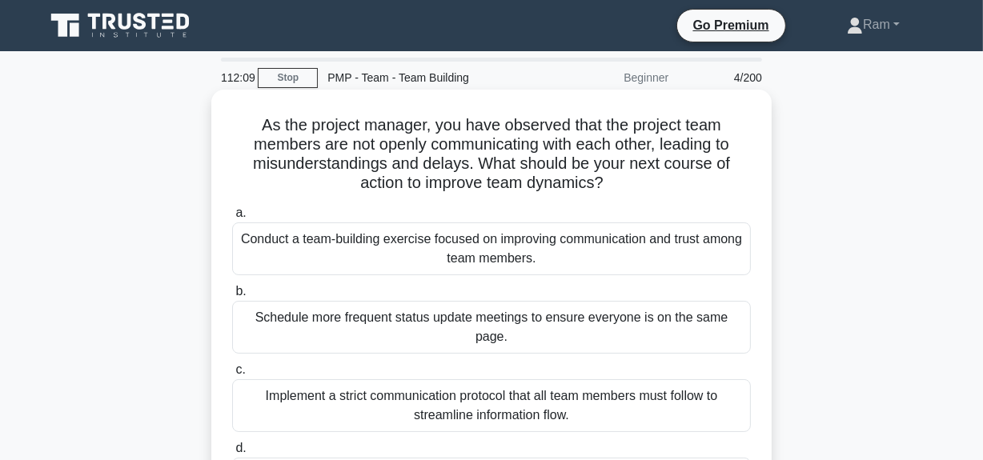
click at [264, 122] on h5 "As the project manager, you have observed that the project team members are not…" at bounding box center [491, 154] width 522 height 78
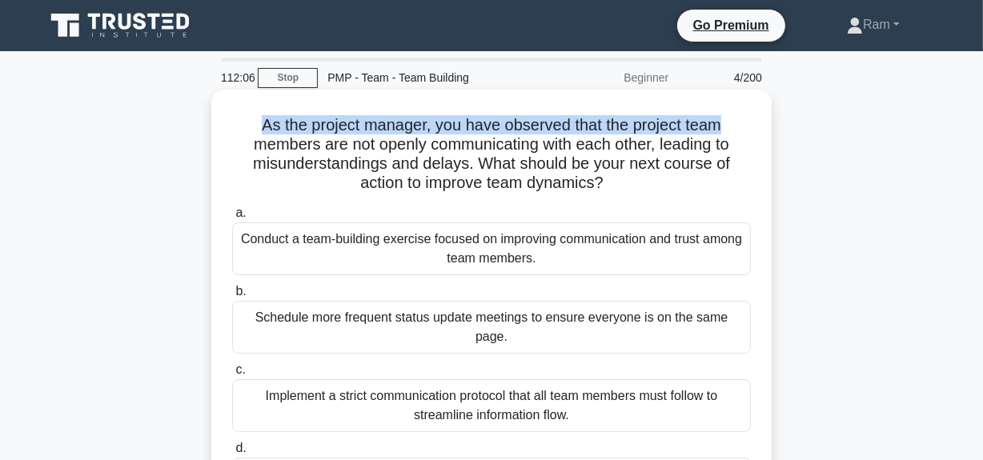
drag, startPoint x: 254, startPoint y: 130, endPoint x: 751, endPoint y: 128, distance: 496.9
click at [751, 128] on h5 "As the project manager, you have observed that the project team members are not…" at bounding box center [491, 154] width 522 height 78
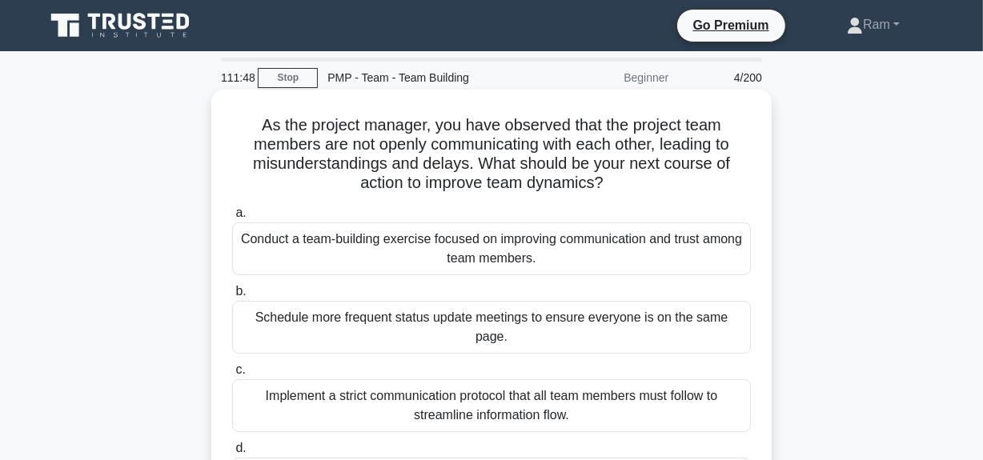
click at [302, 160] on h5 "As the project manager, you have observed that the project team members are not…" at bounding box center [491, 154] width 522 height 78
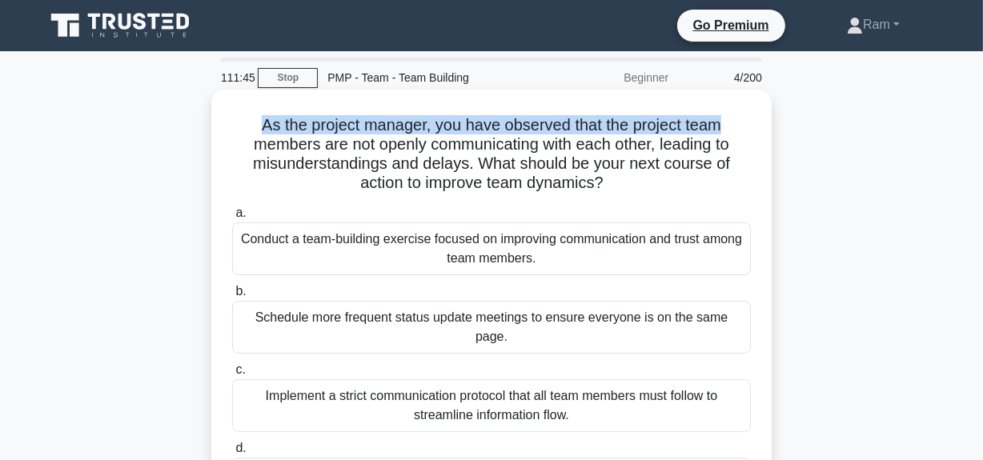
drag, startPoint x: 257, startPoint y: 129, endPoint x: 750, endPoint y: 118, distance: 493.0
click at [750, 118] on h5 "As the project manager, you have observed that the project team members are not…" at bounding box center [491, 154] width 522 height 78
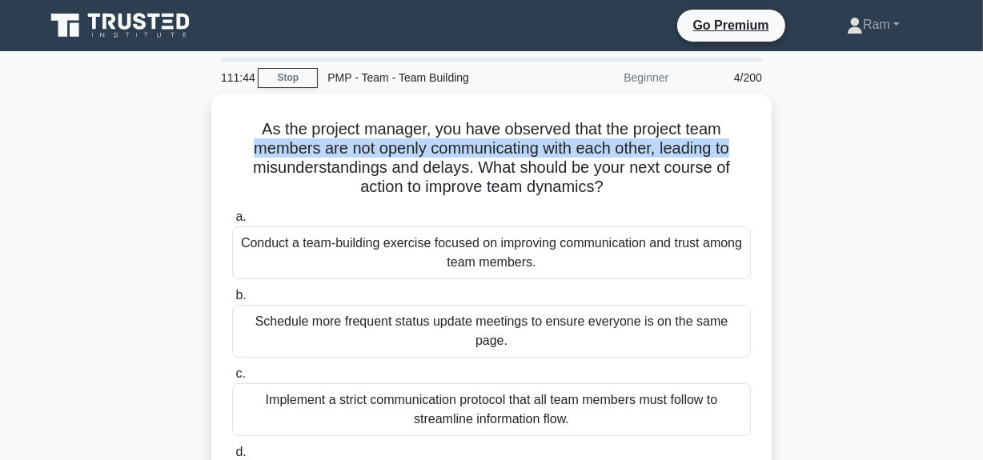
drag, startPoint x: 238, startPoint y: 146, endPoint x: 772, endPoint y: 148, distance: 533.8
click at [772, 148] on div "As the project manager, you have observed that the project team members are not…" at bounding box center [491, 338] width 912 height 488
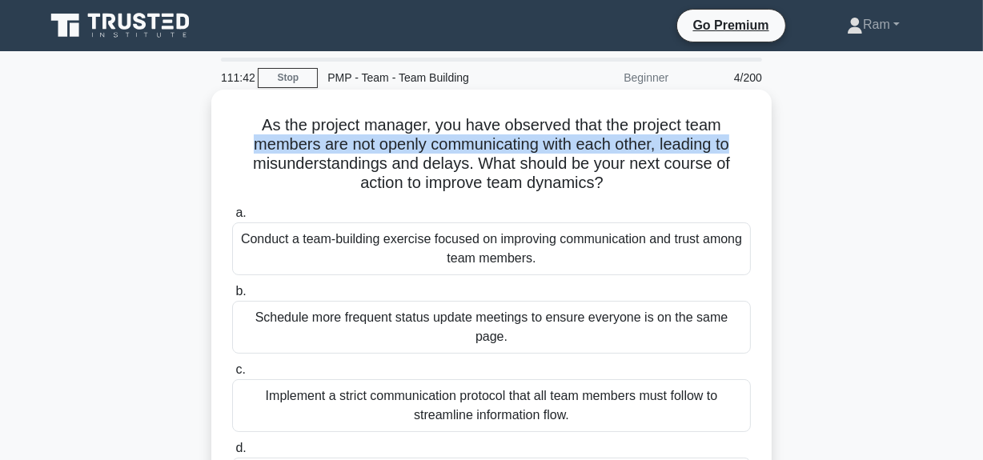
scroll to position [145, 0]
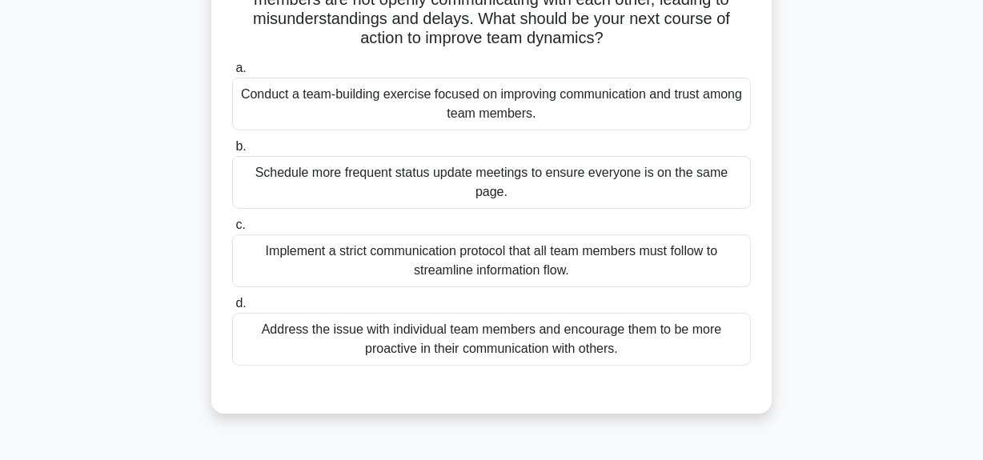
click at [498, 95] on div "Conduct a team-building exercise focused on improving communication and trust a…" at bounding box center [491, 104] width 519 height 53
click at [232, 74] on input "a. Conduct a team-building exercise focused on improving communication and trus…" at bounding box center [232, 68] width 0 height 10
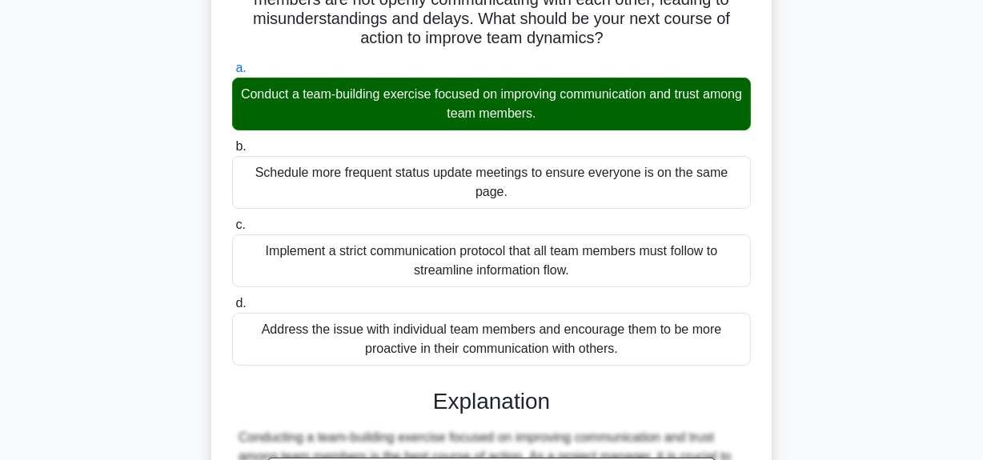
scroll to position [449, 0]
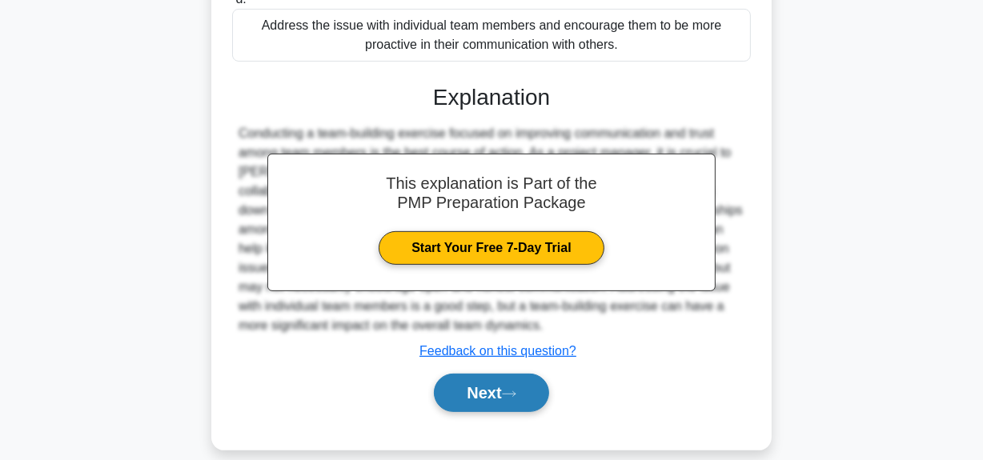
click at [475, 385] on button "Next" at bounding box center [491, 393] width 114 height 38
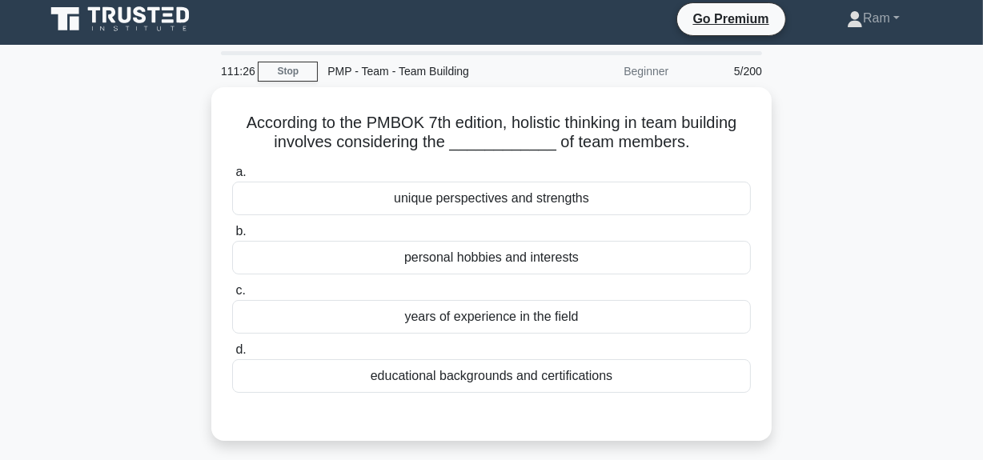
scroll to position [0, 0]
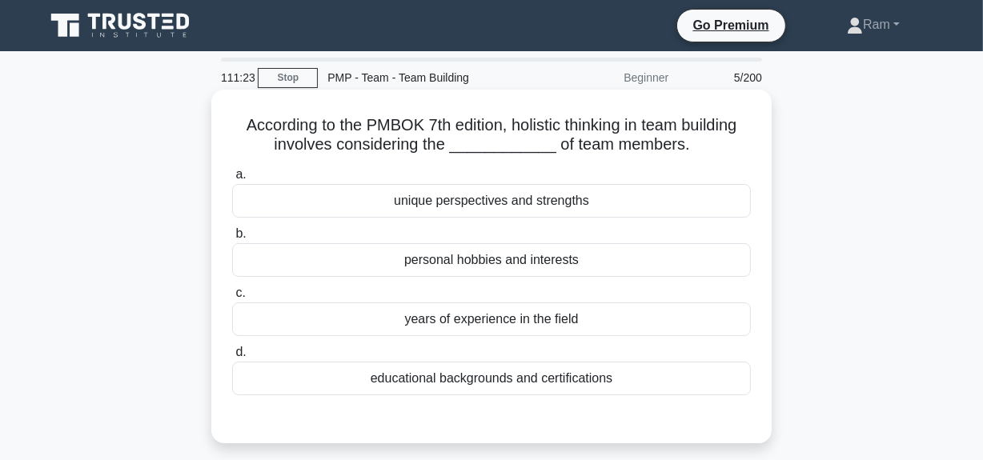
click at [282, 144] on h5 "According to the PMBOK 7th edition, holistic thinking in team building involves…" at bounding box center [491, 135] width 522 height 40
drag, startPoint x: 511, startPoint y: 128, endPoint x: 623, endPoint y: 126, distance: 111.2
click at [623, 126] on h5 "According to the PMBOK 7th edition, holistic thinking in team building involves…" at bounding box center [491, 135] width 522 height 40
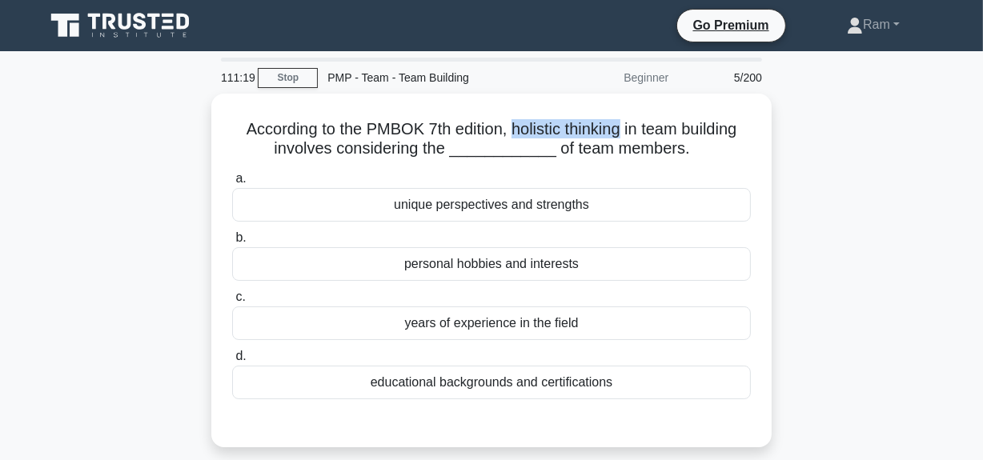
copy h5 "holistic thinking"
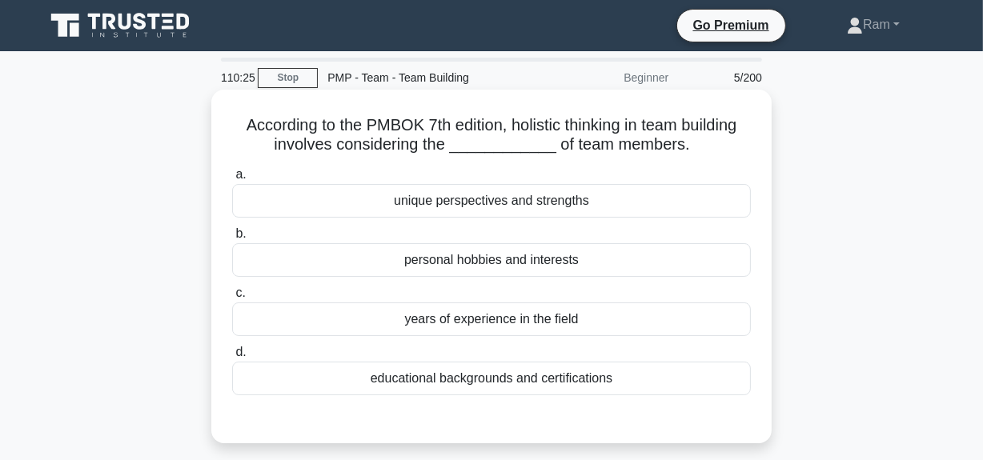
click at [559, 198] on div "unique perspectives and strengths" at bounding box center [491, 201] width 519 height 34
click at [232, 180] on input "a. unique perspectives and strengths" at bounding box center [232, 175] width 0 height 10
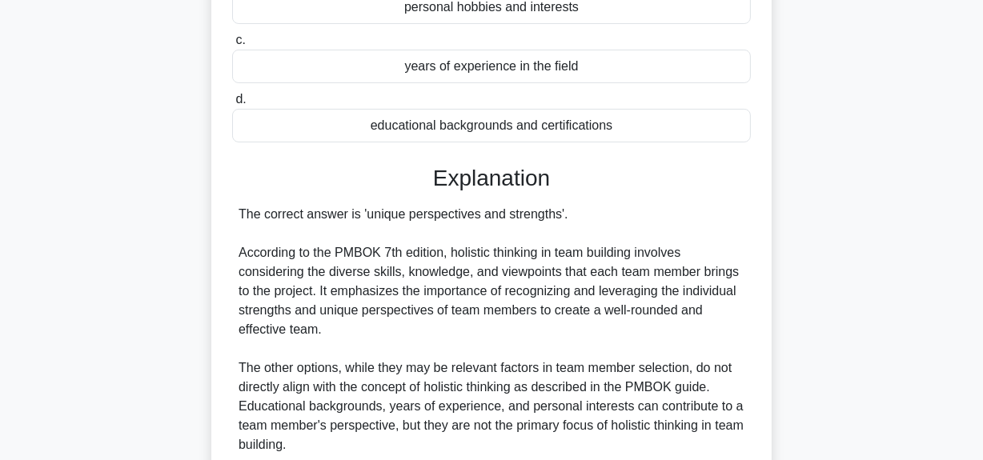
scroll to position [363, 0]
